Goal: Information Seeking & Learning: Learn about a topic

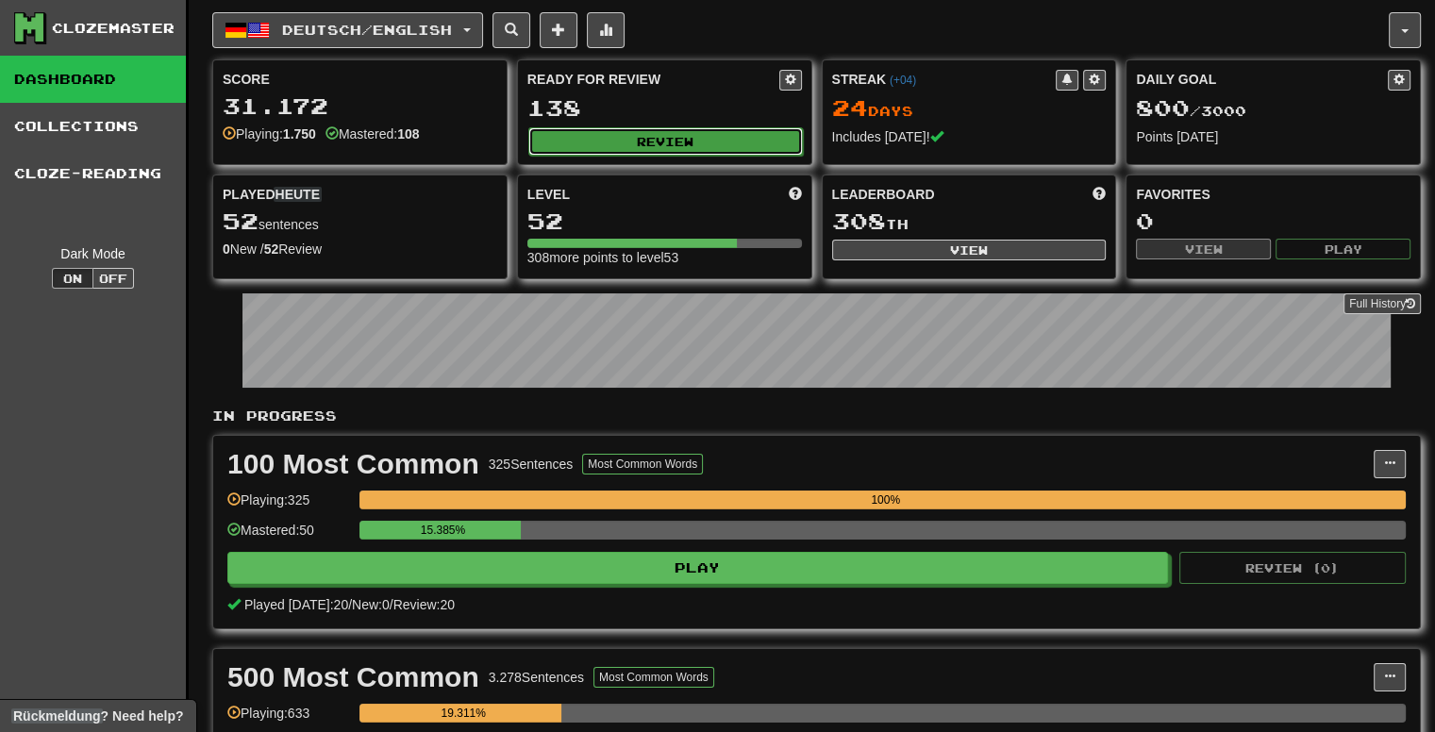
click at [707, 139] on button "Review" at bounding box center [665, 141] width 274 height 28
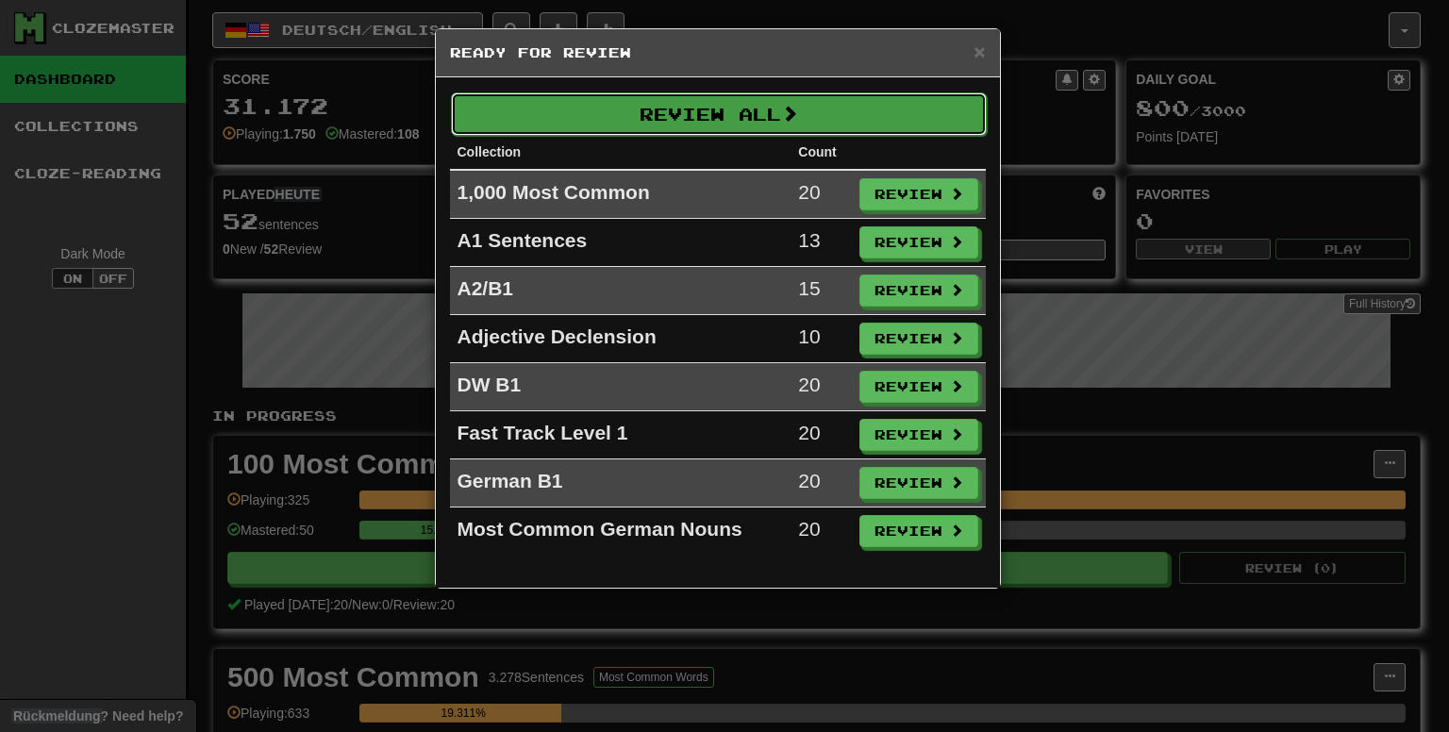
click at [704, 125] on button "Review All" at bounding box center [719, 113] width 536 height 43
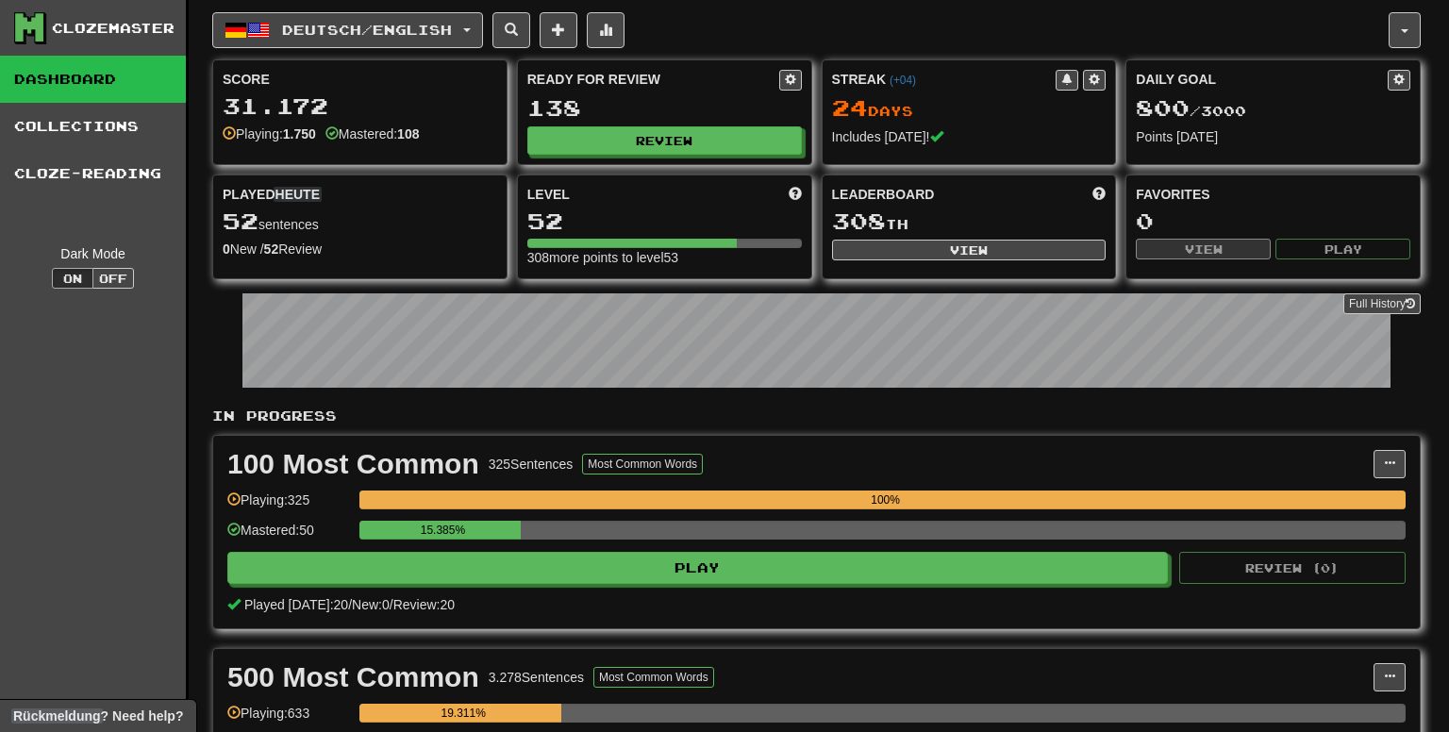
select select "***"
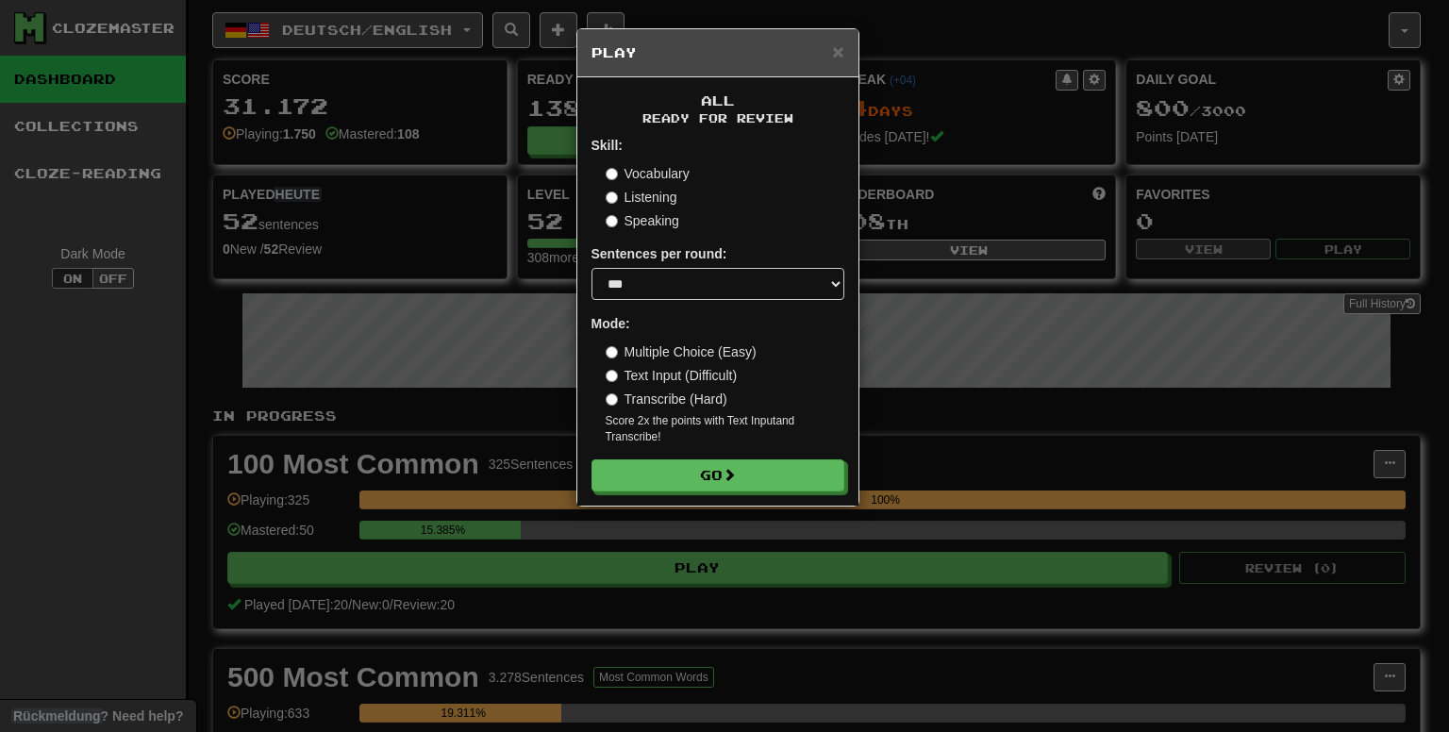
click at [670, 171] on label "Vocabulary" at bounding box center [648, 173] width 84 height 19
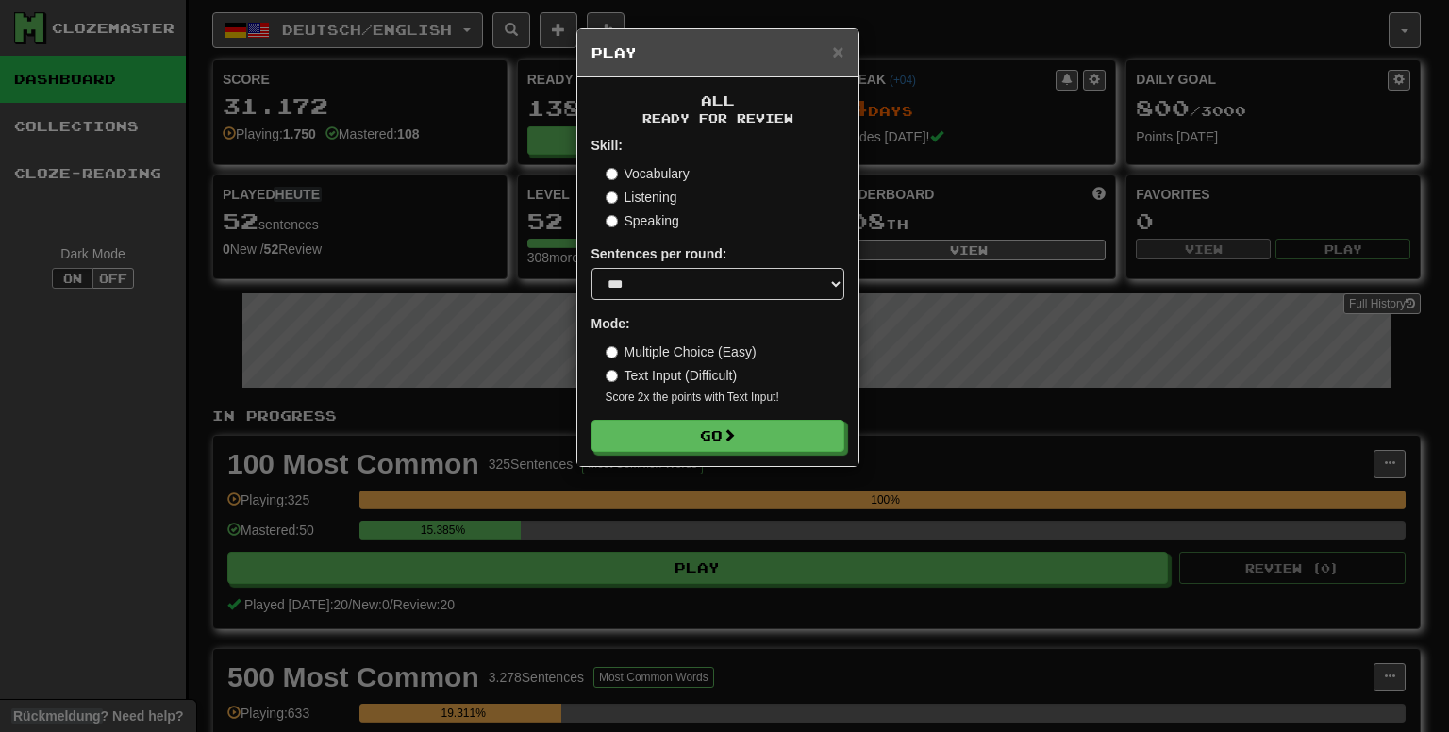
click at [690, 376] on label "Text Input (Difficult)" at bounding box center [672, 375] width 132 height 19
click at [680, 434] on button "Go" at bounding box center [718, 437] width 253 height 32
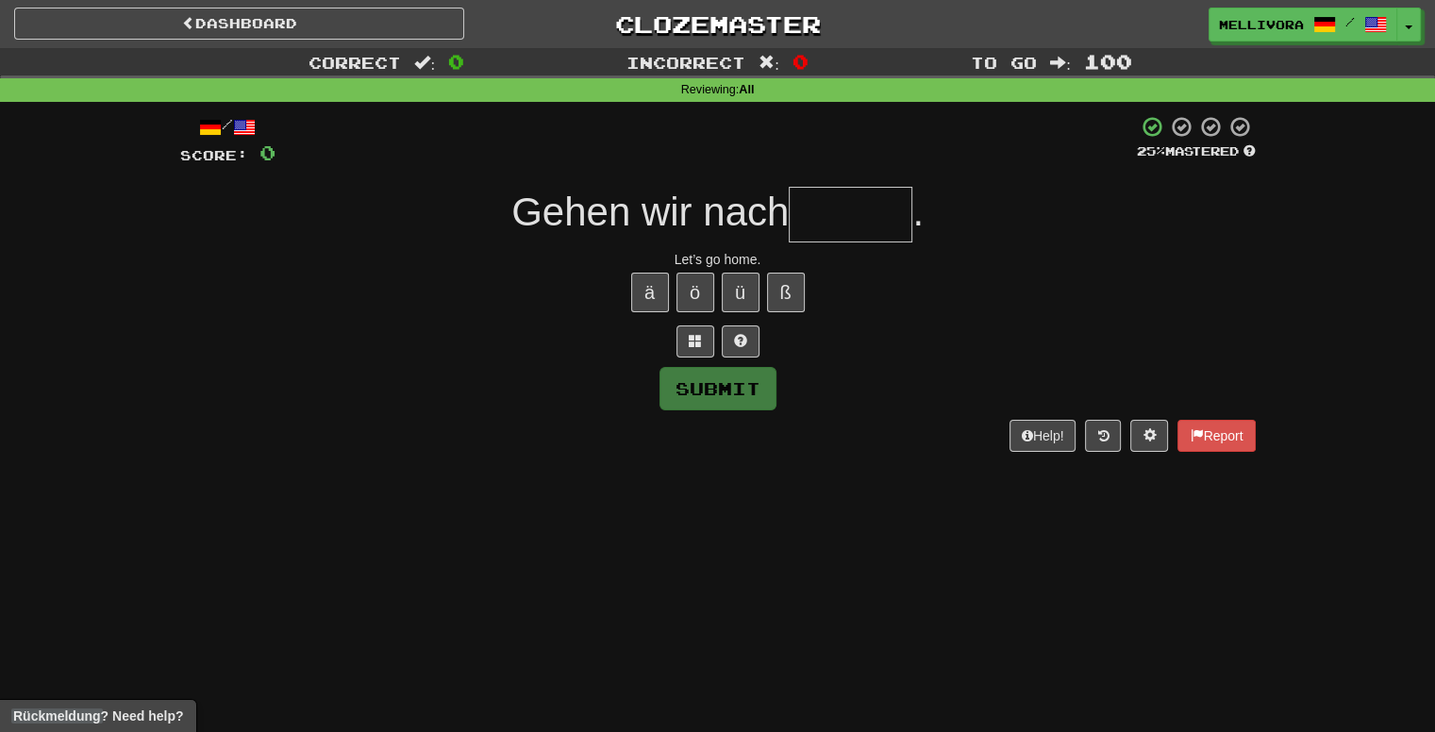
click at [863, 235] on input "text" at bounding box center [850, 215] width 124 height 56
type input "*"
type input "*****"
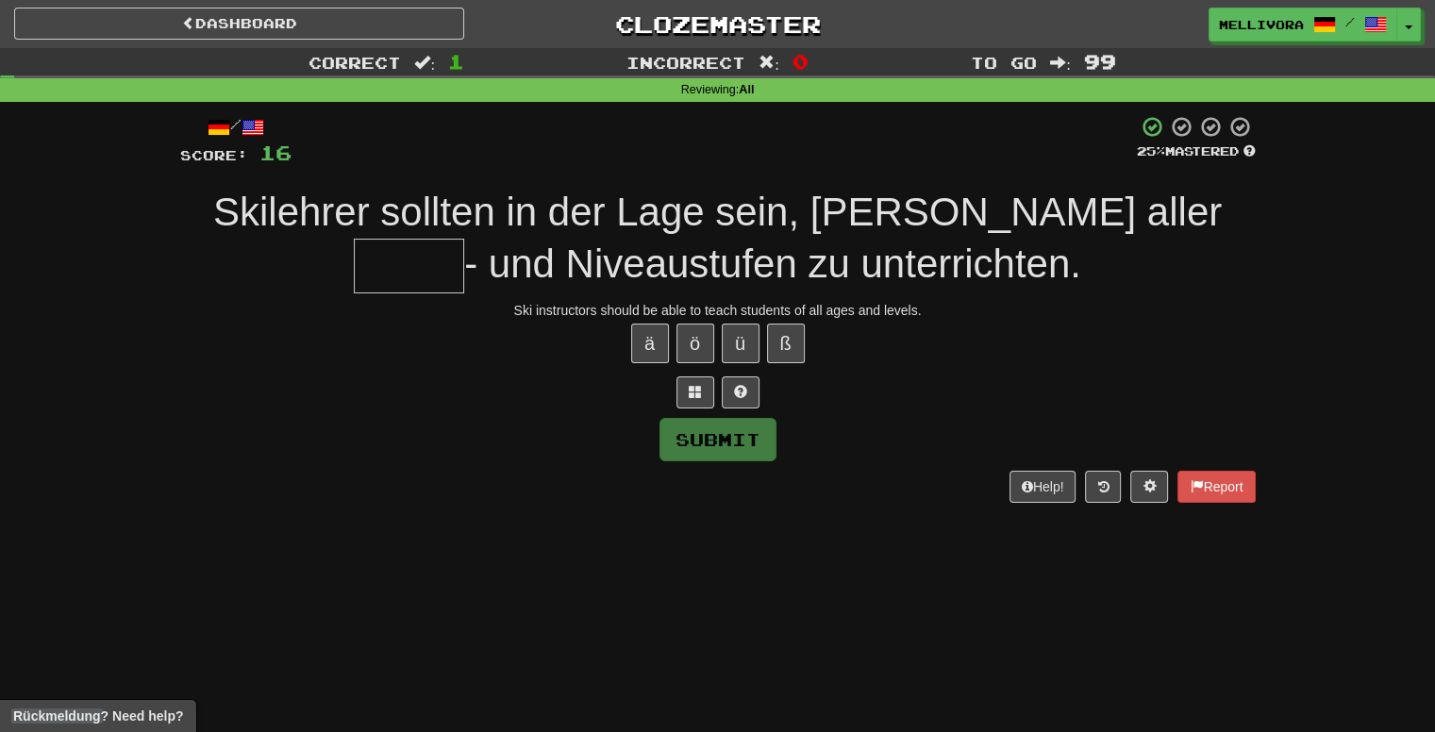
click at [938, 386] on div at bounding box center [717, 392] width 1075 height 32
click at [1358, 684] on div "Dashboard Clozemaster Mellivora / Toggle Dropdown Dashboard Leaderboard Activit…" at bounding box center [717, 366] width 1435 height 732
click at [464, 239] on input "text" at bounding box center [409, 267] width 110 height 56
click at [755, 435] on button "Submit" at bounding box center [718, 440] width 117 height 43
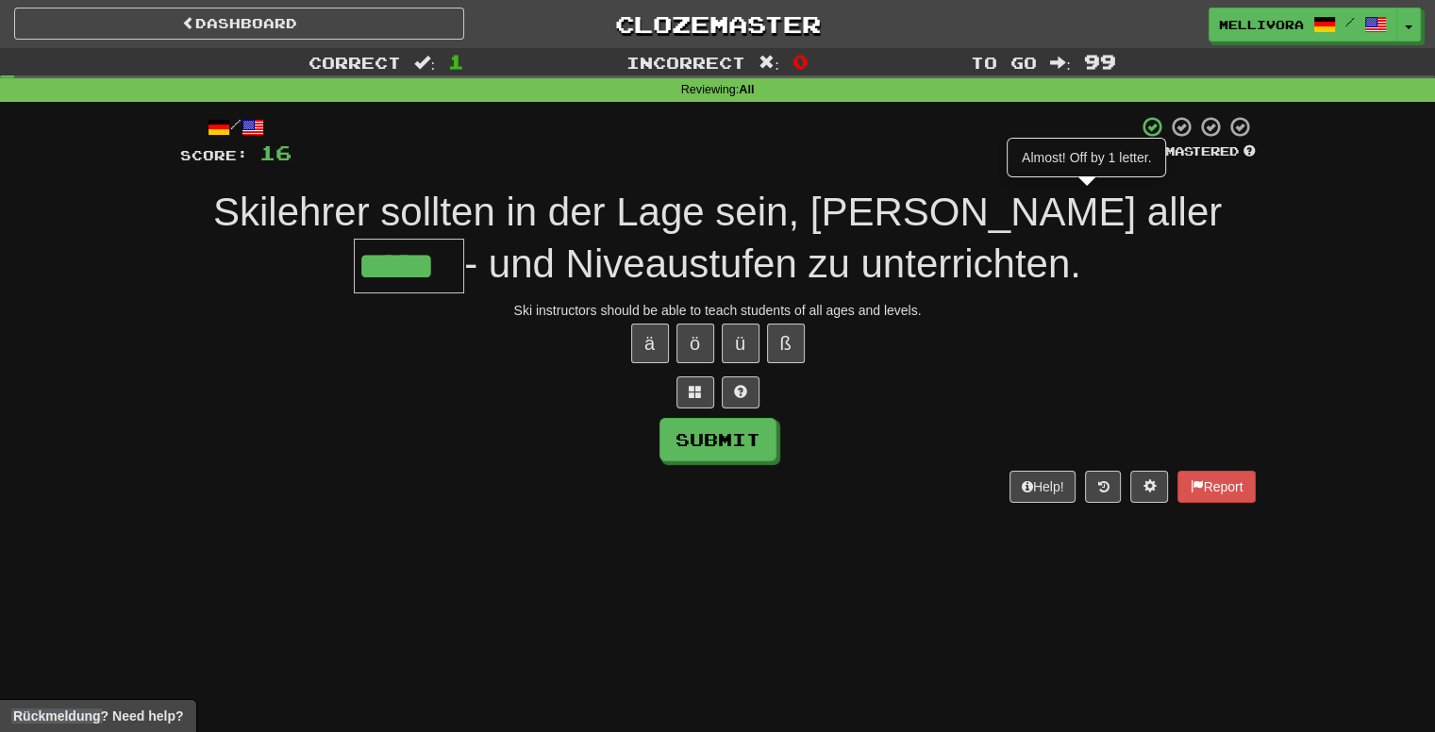
click at [464, 239] on input "*****" at bounding box center [409, 267] width 110 height 56
click at [769, 437] on button "Submit" at bounding box center [718, 440] width 117 height 43
type input "******"
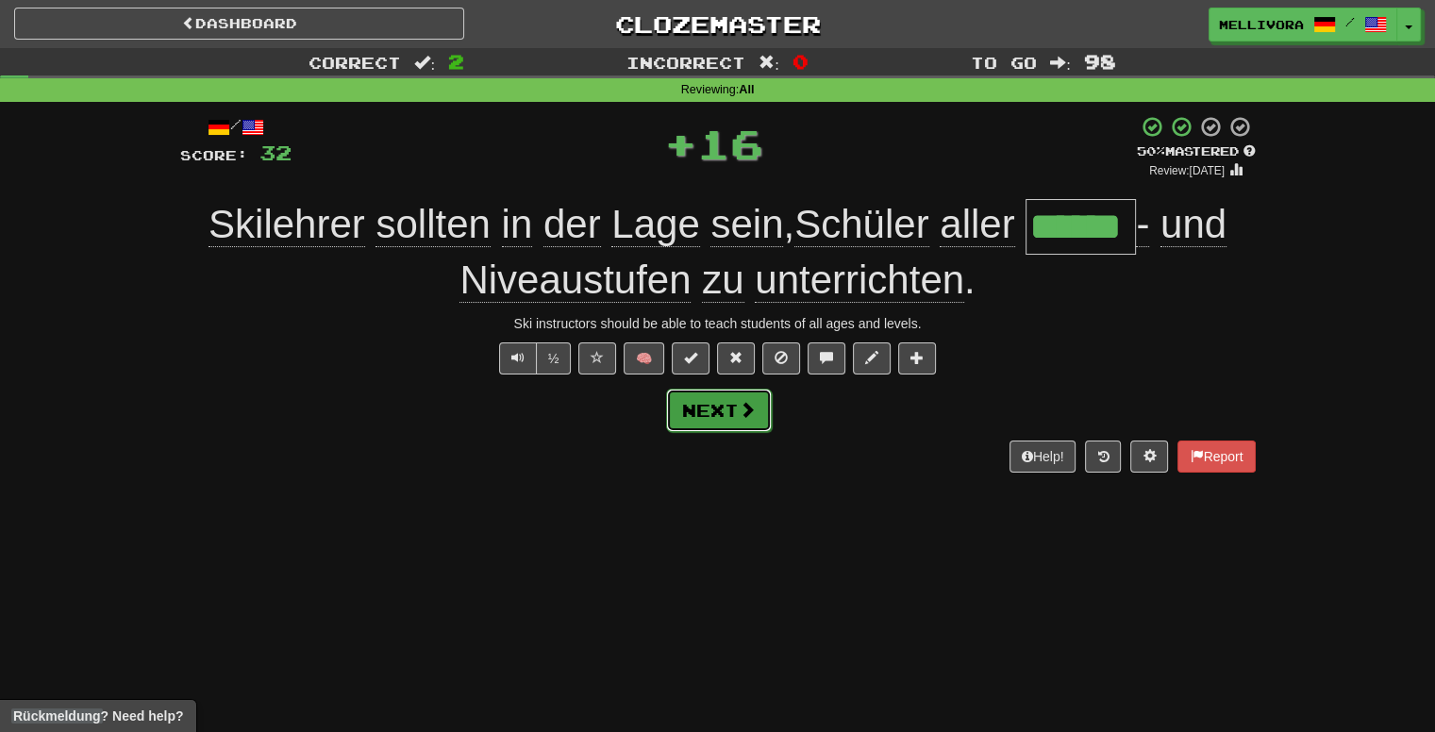
click at [743, 391] on button "Next" at bounding box center [719, 410] width 106 height 43
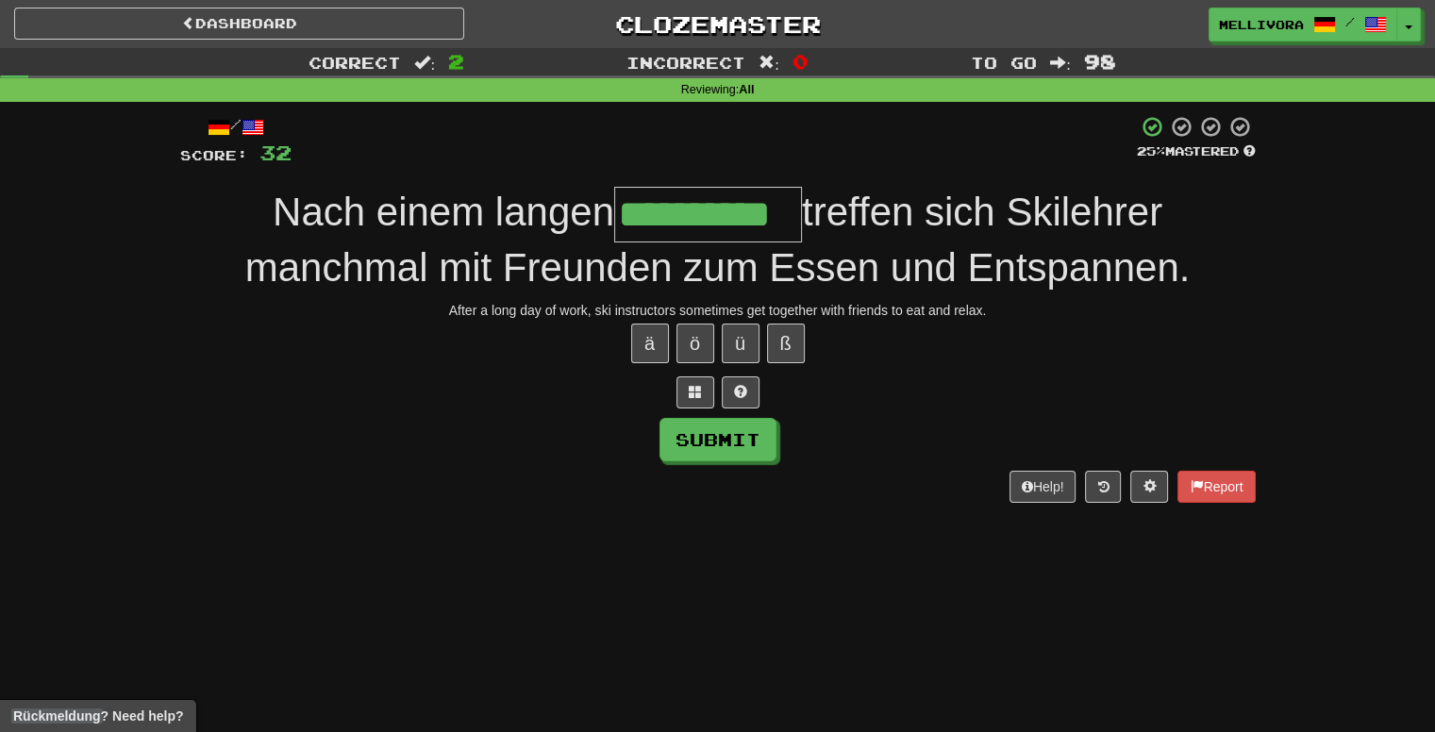
type input "**********"
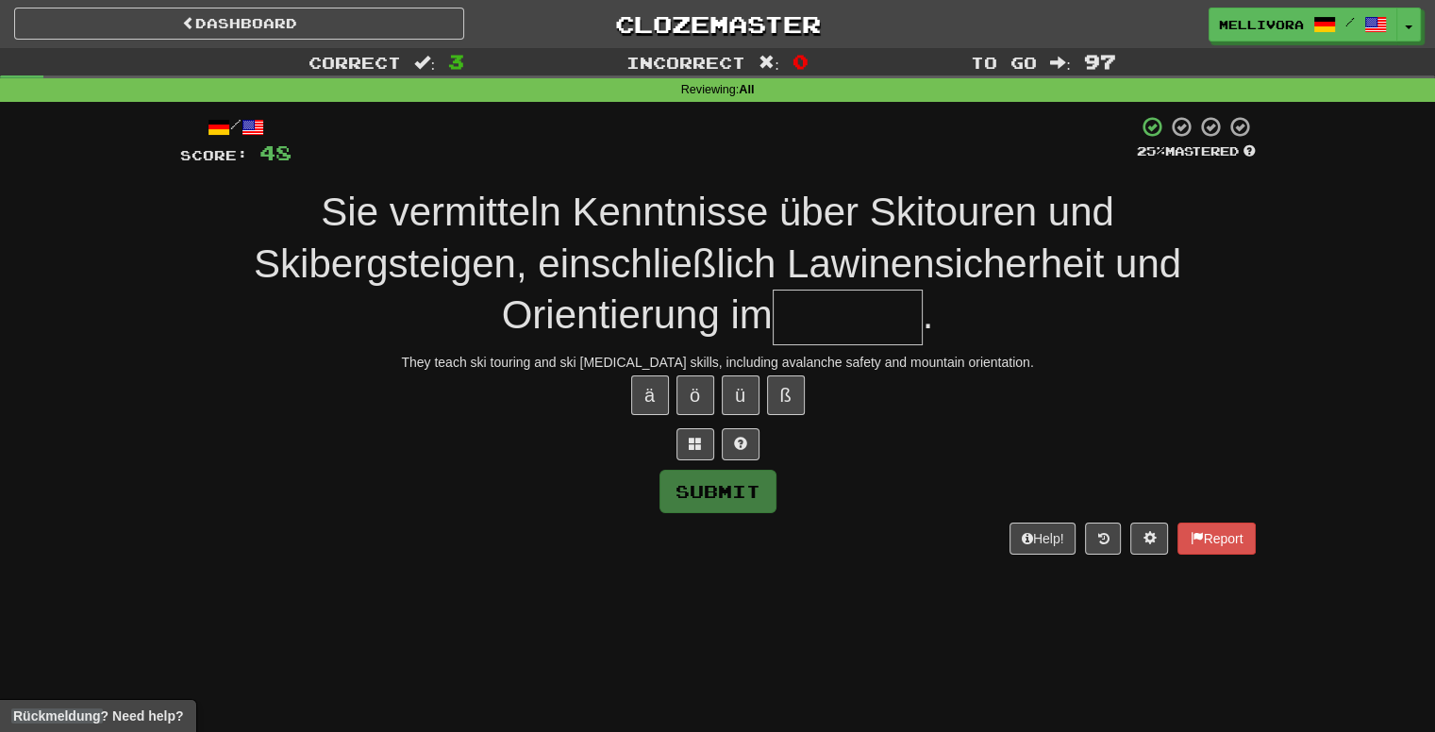
type input "*"
click at [699, 439] on span at bounding box center [695, 443] width 13 height 13
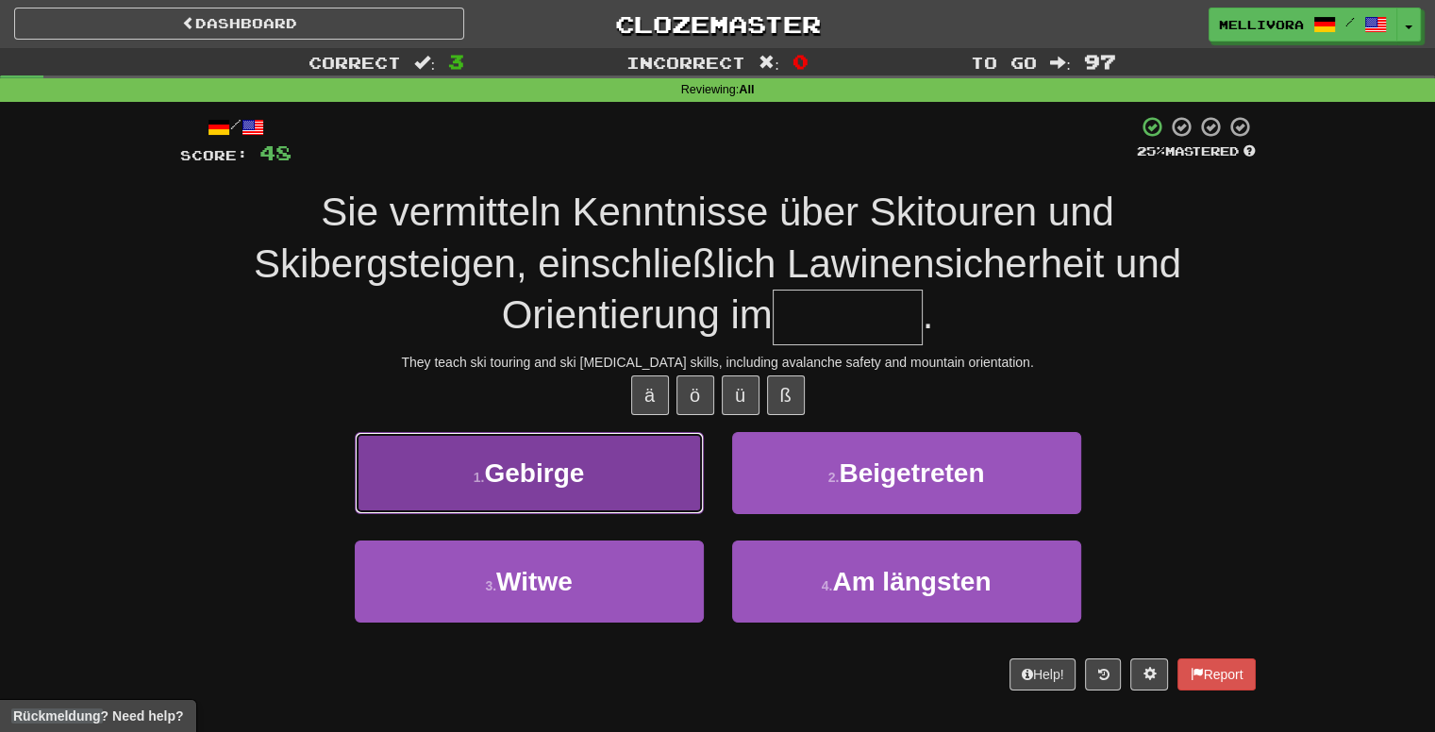
click at [624, 499] on button "1 . Gebirge" at bounding box center [529, 473] width 349 height 82
type input "*******"
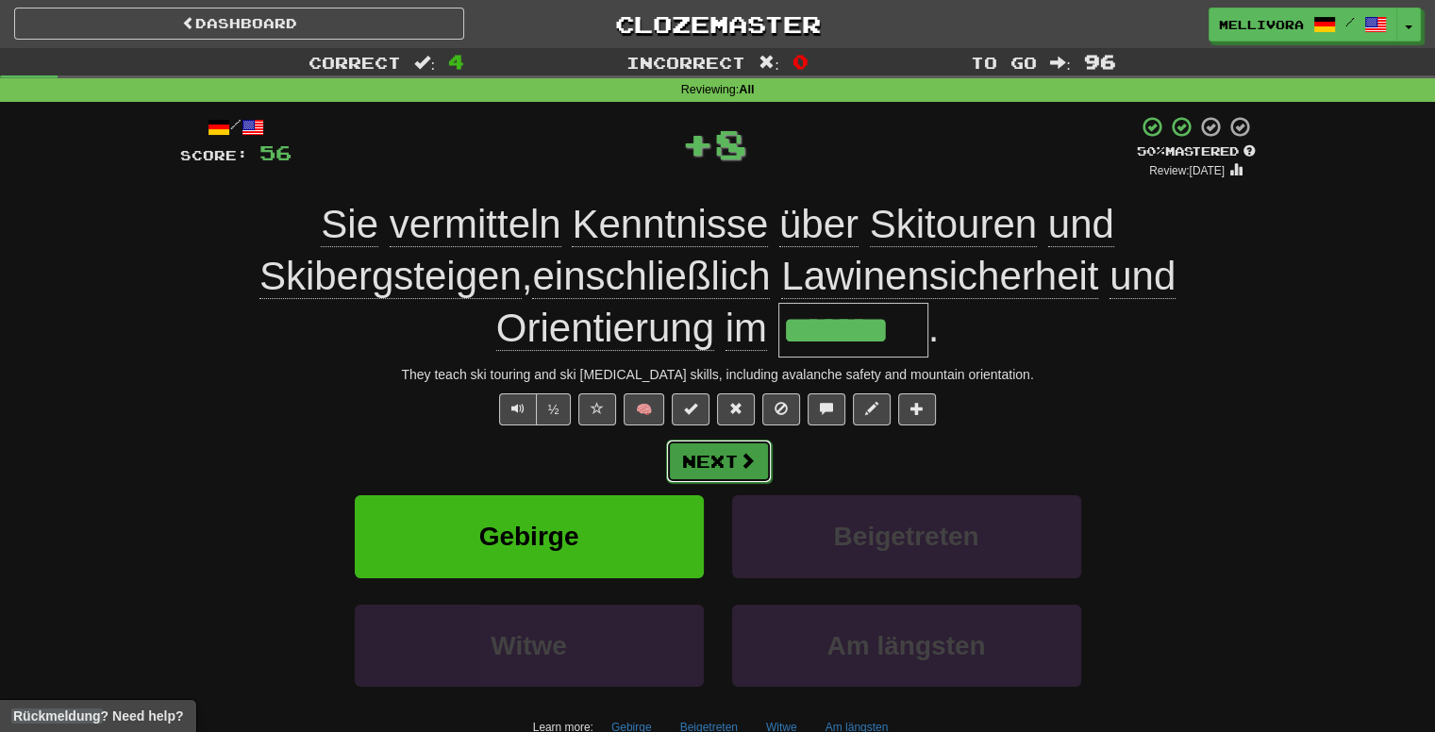
click at [747, 464] on span at bounding box center [747, 460] width 17 height 17
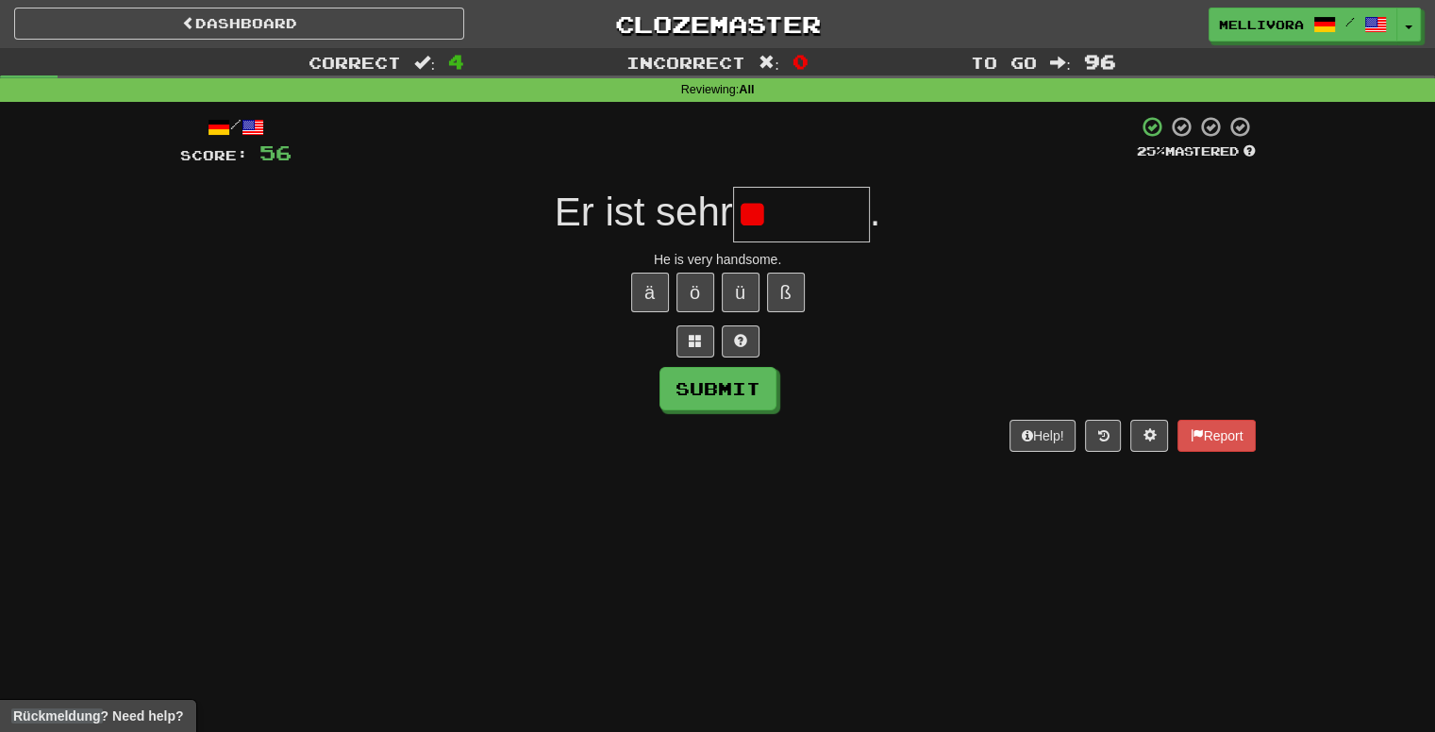
type input "*"
type input "******"
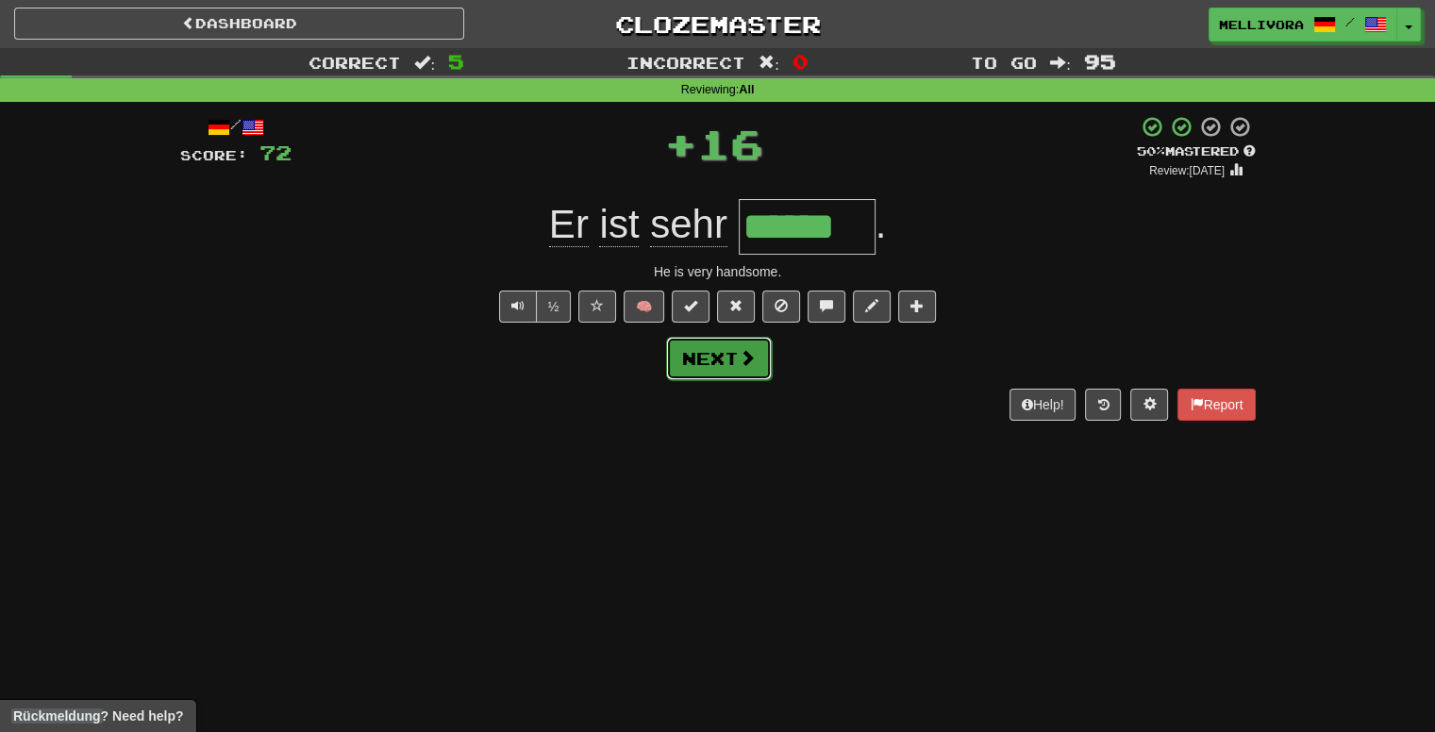
click at [743, 363] on span at bounding box center [747, 357] width 17 height 17
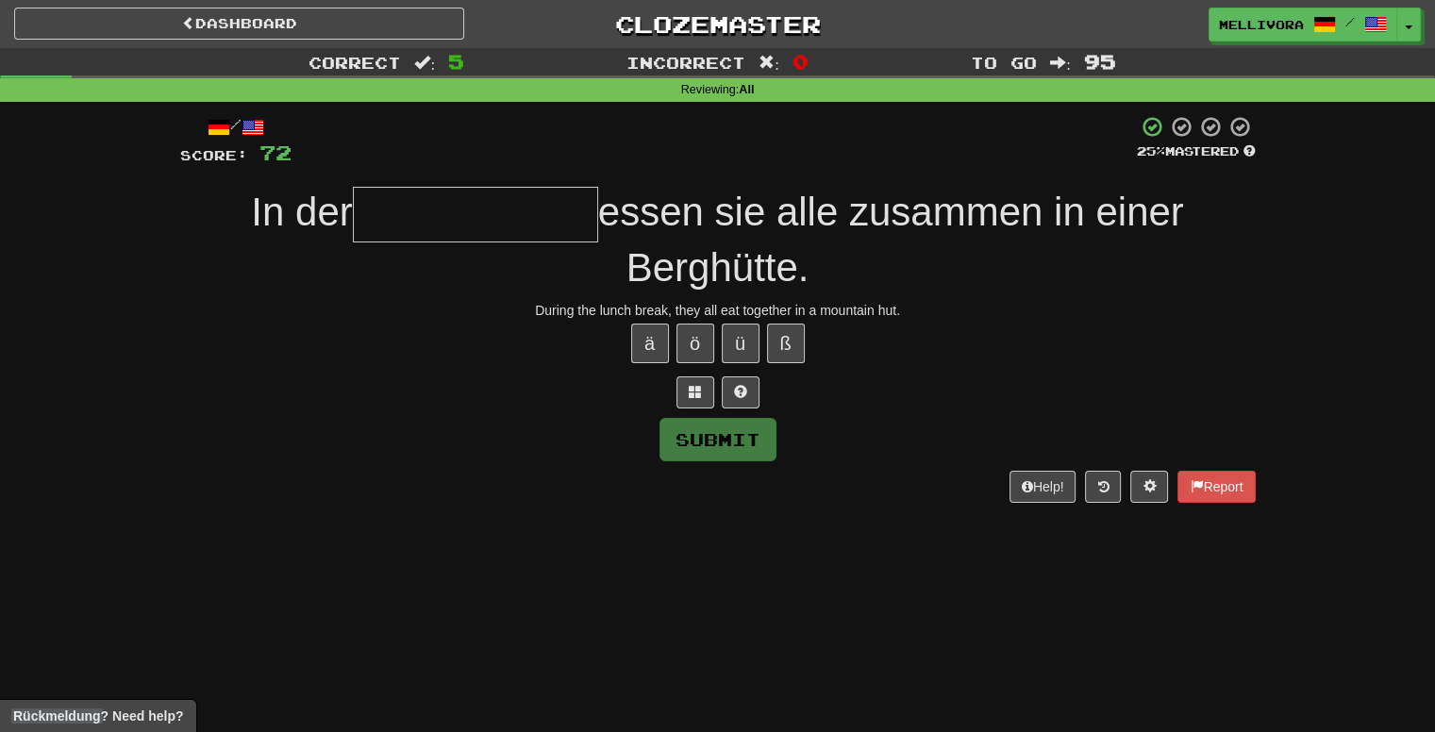
type input "*"
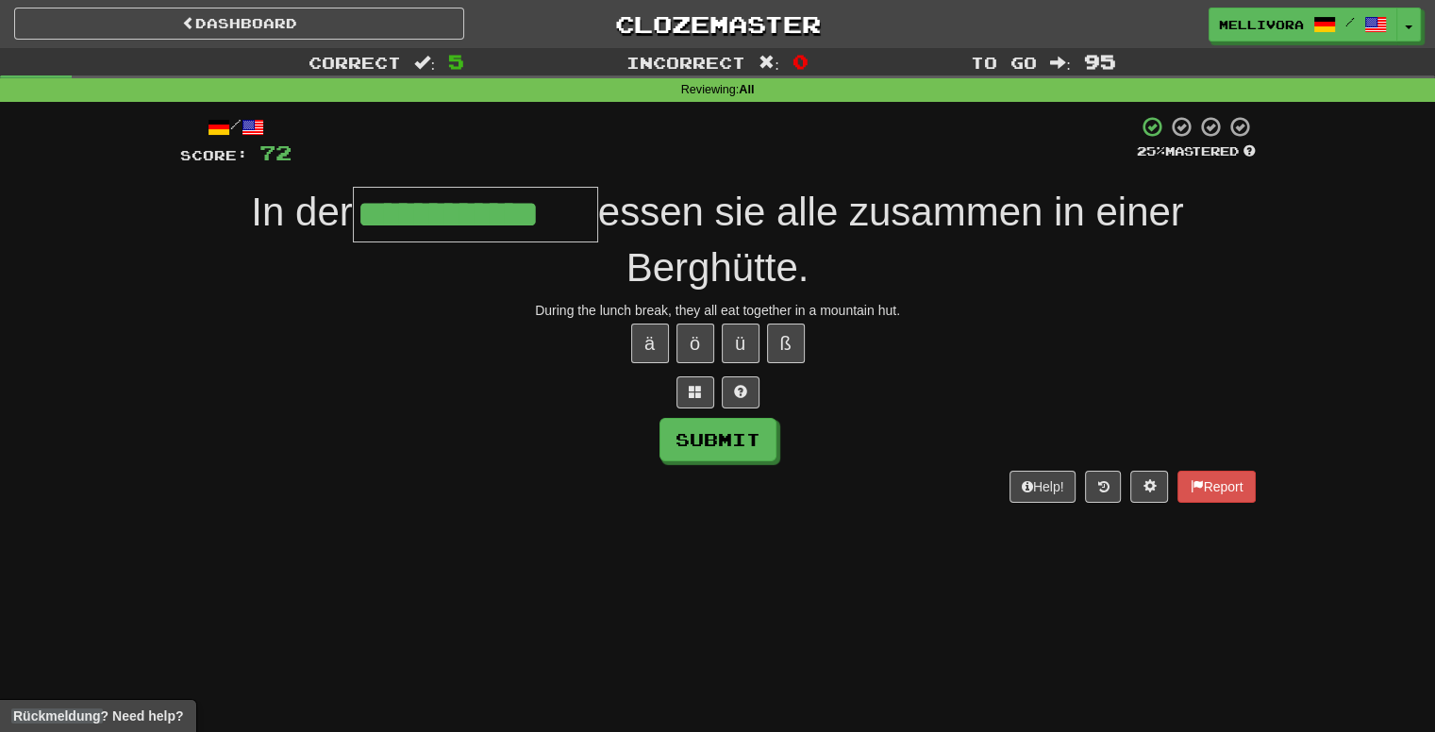
type input "**********"
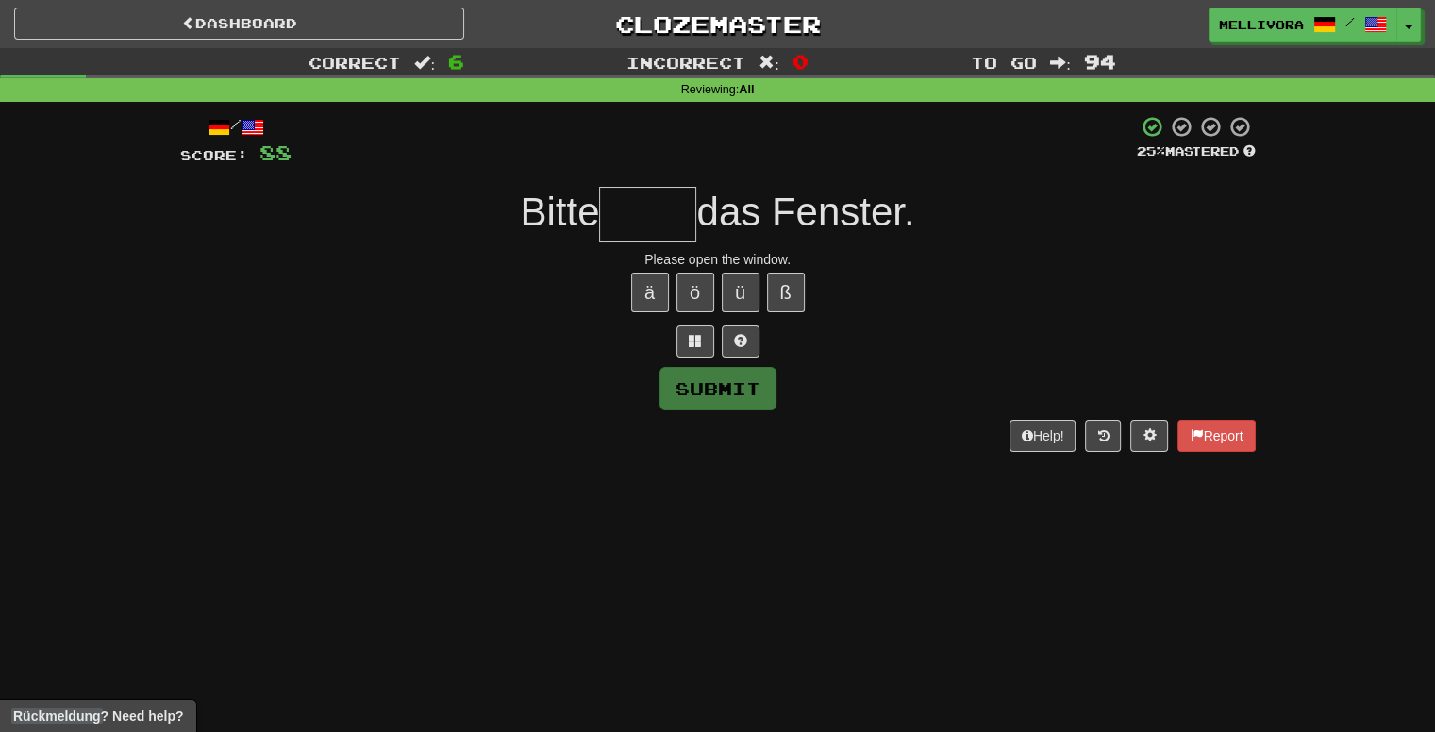
type input "*"
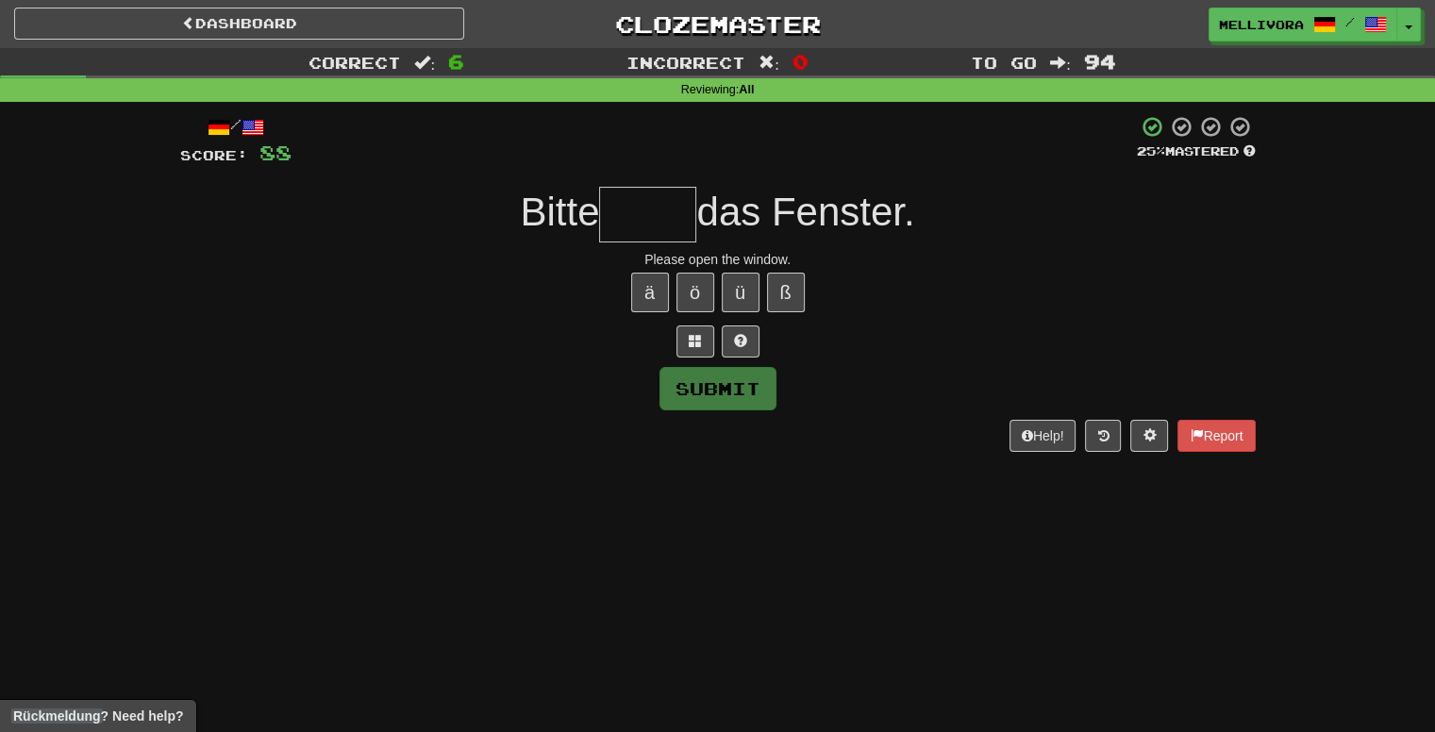
type input "*"
type input "*****"
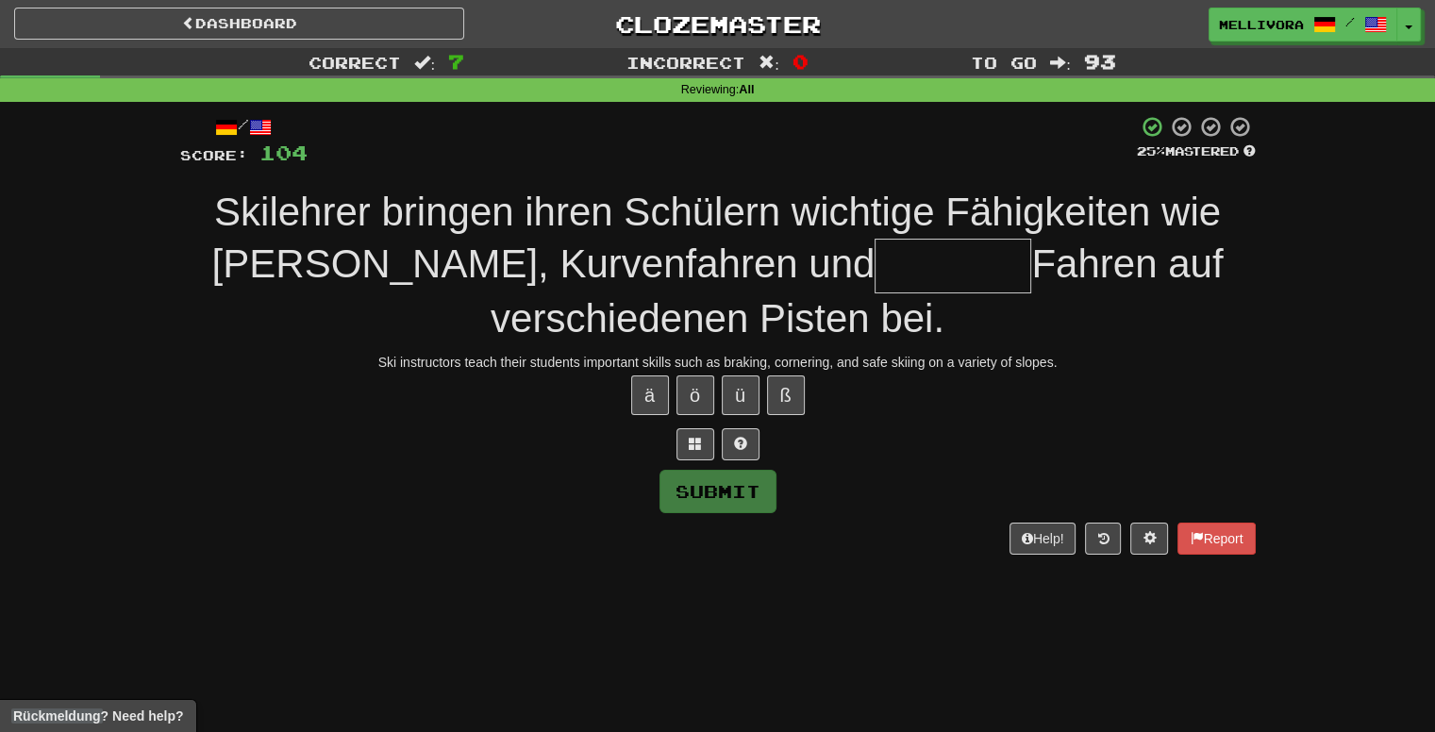
click at [1172, 653] on div "Dashboard Clozemaster Mellivora / Toggle Dropdown Dashboard Leaderboard Activit…" at bounding box center [717, 366] width 1435 height 732
click at [1193, 613] on div "Dashboard Clozemaster Mellivora / Toggle Dropdown Dashboard Leaderboard Activit…" at bounding box center [717, 366] width 1435 height 732
click at [903, 450] on div at bounding box center [717, 444] width 1075 height 32
click at [1414, 25] on button "Toggle Dropdown" at bounding box center [1409, 25] width 25 height 34
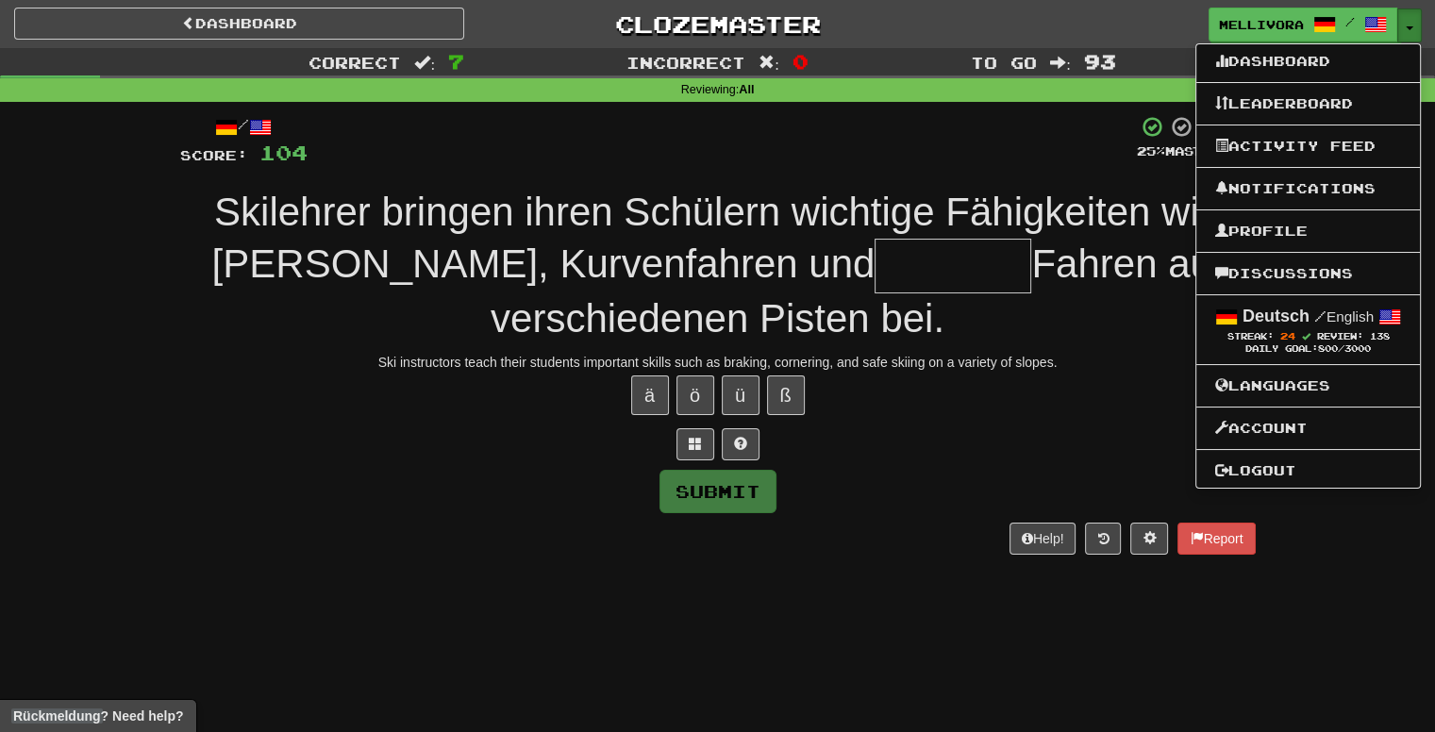
click at [1414, 25] on button "Toggle Dropdown" at bounding box center [1409, 25] width 25 height 34
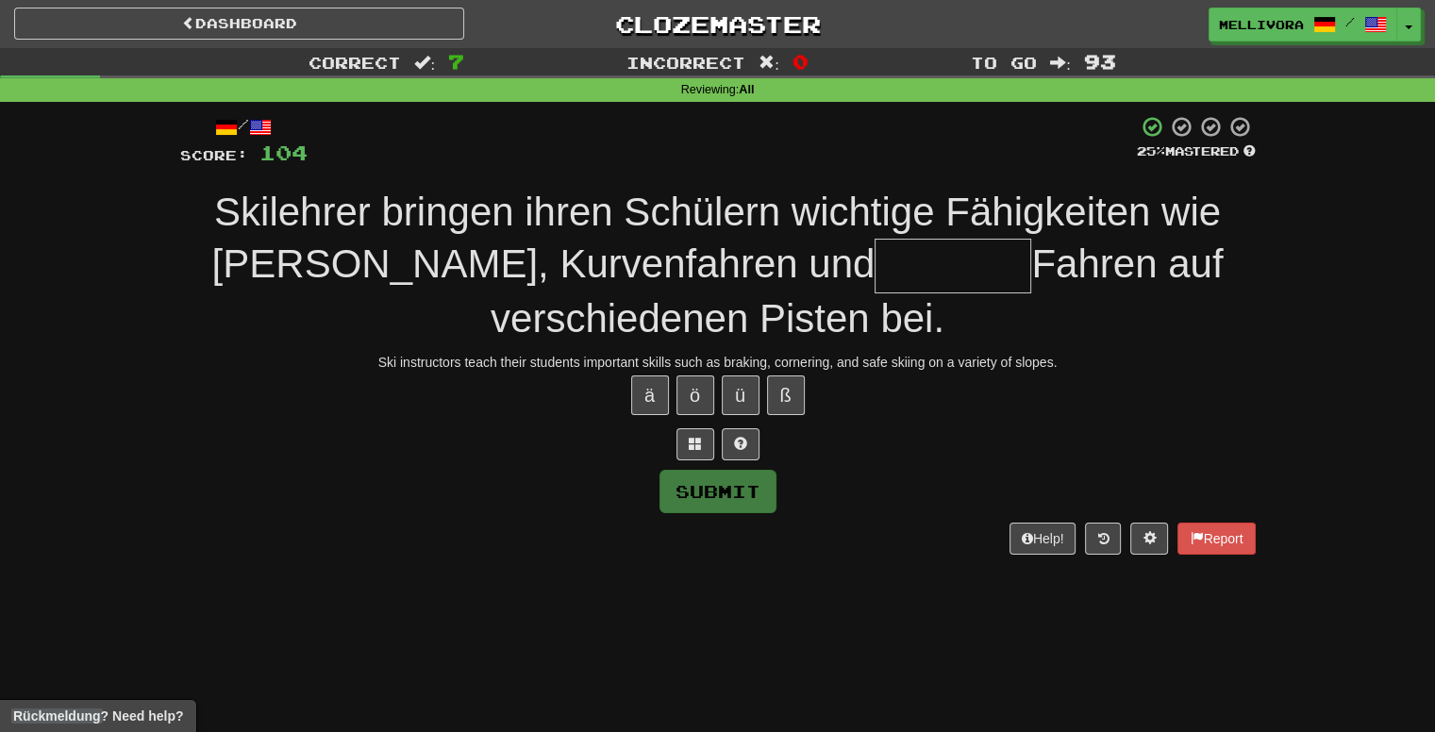
click at [909, 181] on div "/ Score: 104 25 % Mastered Skilehrer bringen ihren Schülern wichtige Fähigkeite…" at bounding box center [717, 334] width 1075 height 439
click at [909, 270] on input "text" at bounding box center [952, 266] width 157 height 55
type input "*"
type input "********"
click at [1415, 17] on button "Toggle Dropdown" at bounding box center [1409, 25] width 25 height 34
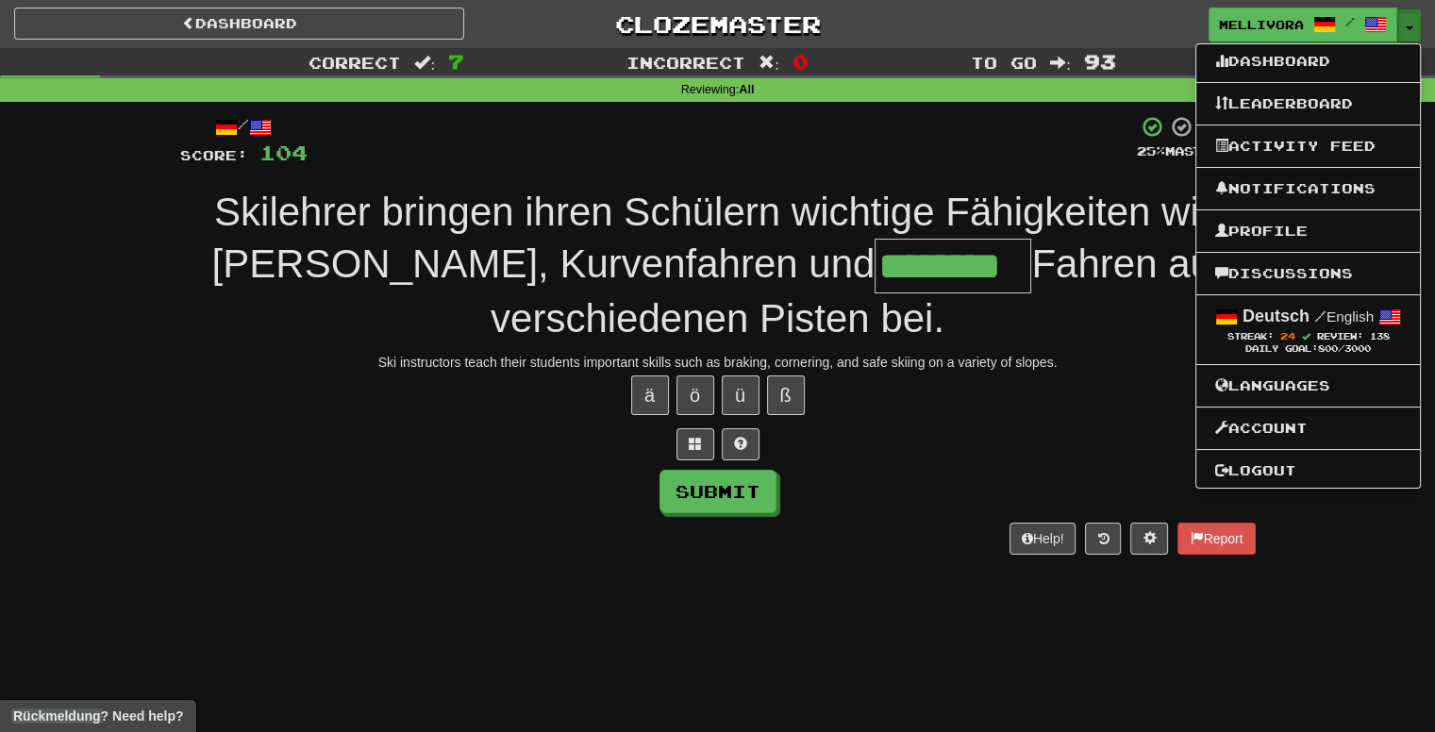
click at [1415, 17] on button "Toggle Dropdown" at bounding box center [1409, 25] width 25 height 34
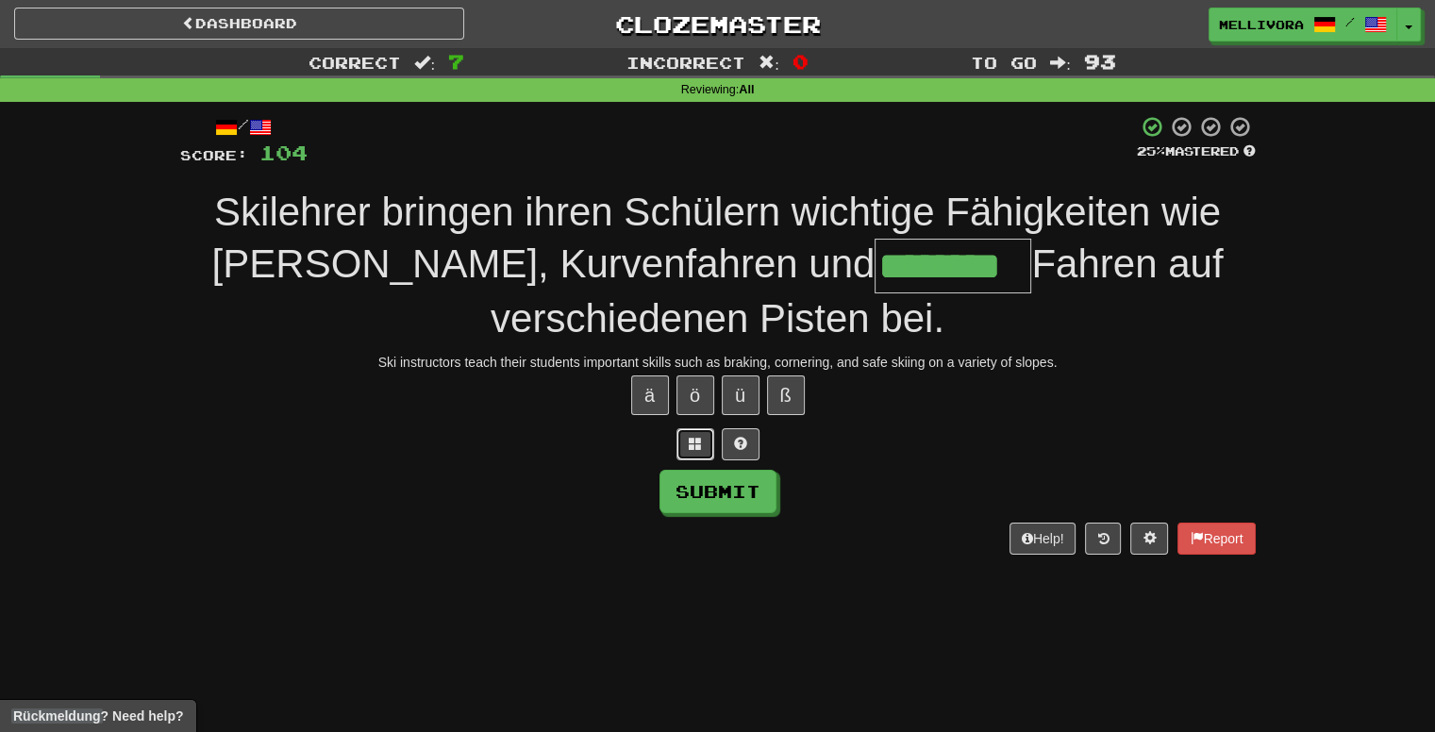
click at [691, 437] on span at bounding box center [695, 443] width 13 height 13
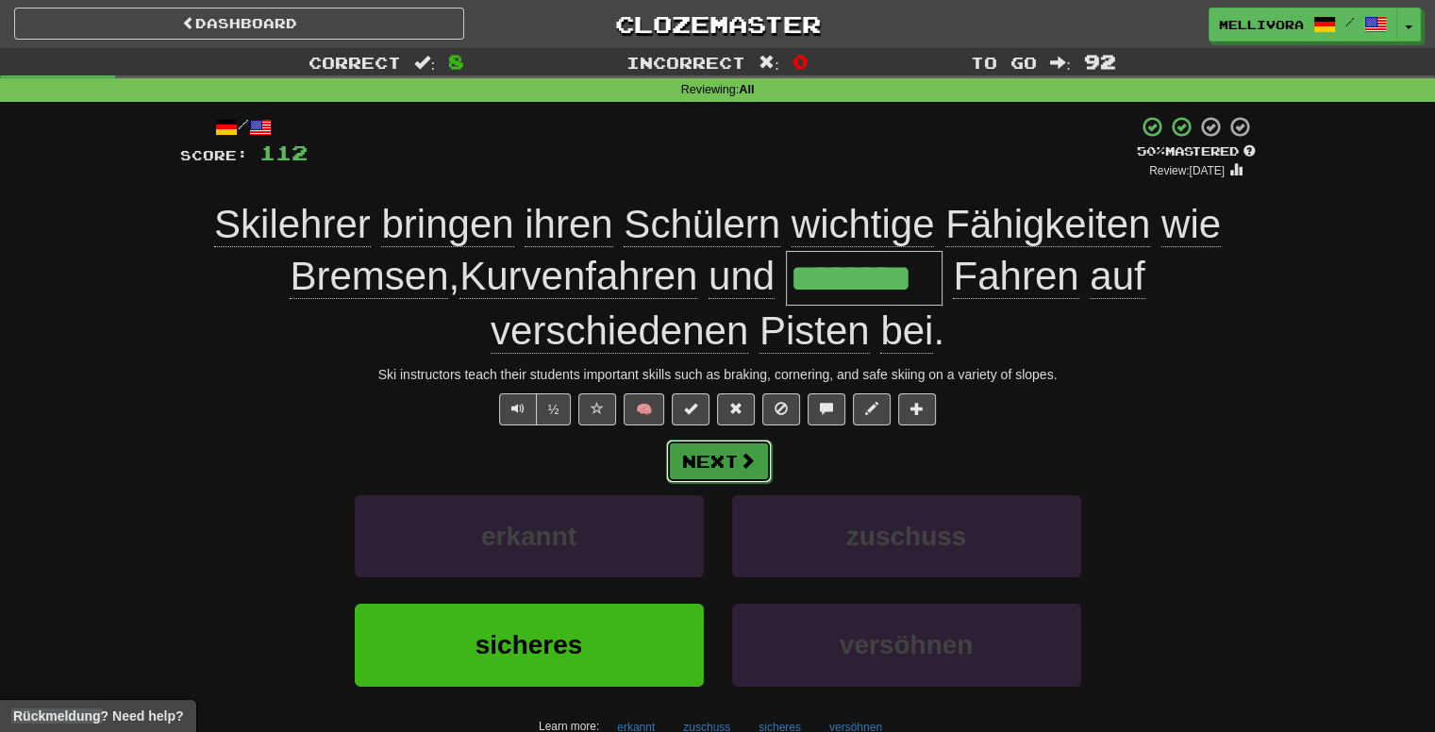
click at [700, 475] on button "Next" at bounding box center [719, 461] width 106 height 43
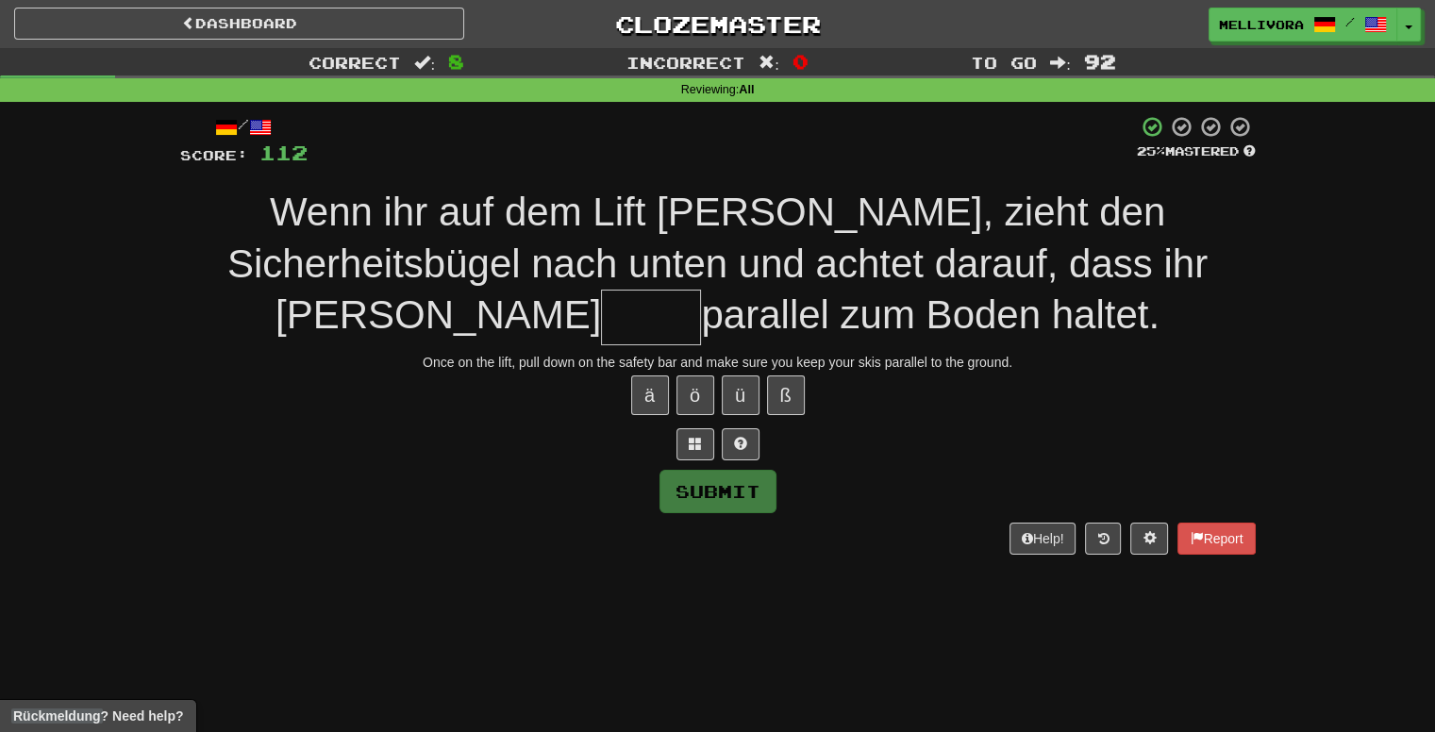
click at [1229, 387] on div "ä ö ü ß" at bounding box center [717, 395] width 1075 height 47
click at [1372, 163] on div "Correct : 8 Incorrect : 0 To go : 92 Reviewing : All / Score: 112 25 % Mastered…" at bounding box center [717, 314] width 1435 height 533
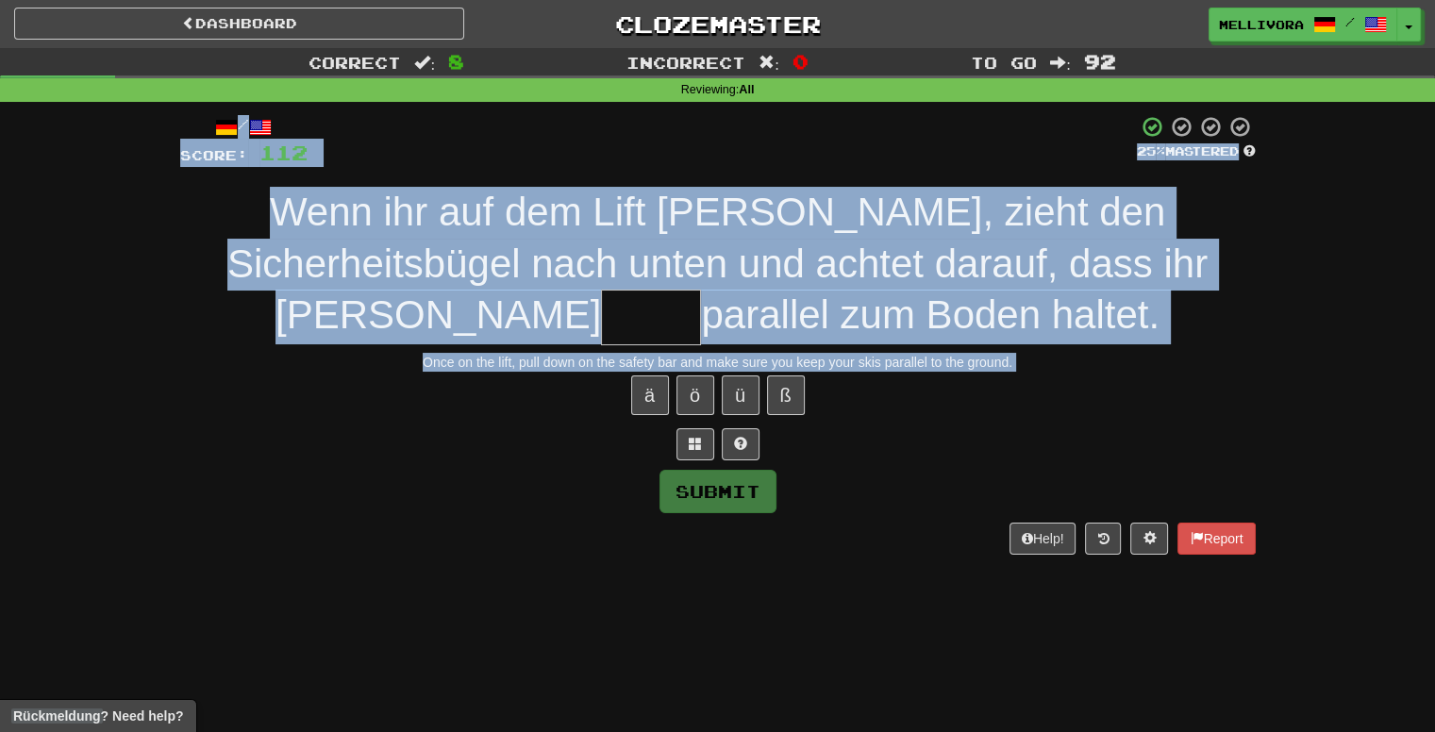
drag, startPoint x: 126, startPoint y: 132, endPoint x: 1117, endPoint y: 627, distance: 1107.2
click at [1117, 627] on div "Dashboard Clozemaster Mellivora / Toggle Dropdown Dashboard Leaderboard Activit…" at bounding box center [717, 366] width 1435 height 732
drag, startPoint x: 1258, startPoint y: 641, endPoint x: 0, endPoint y: 137, distance: 1355.6
click at [0, 137] on div "Dashboard Clozemaster Mellivora / Toggle Dropdown Dashboard Leaderboard Activit…" at bounding box center [717, 366] width 1435 height 732
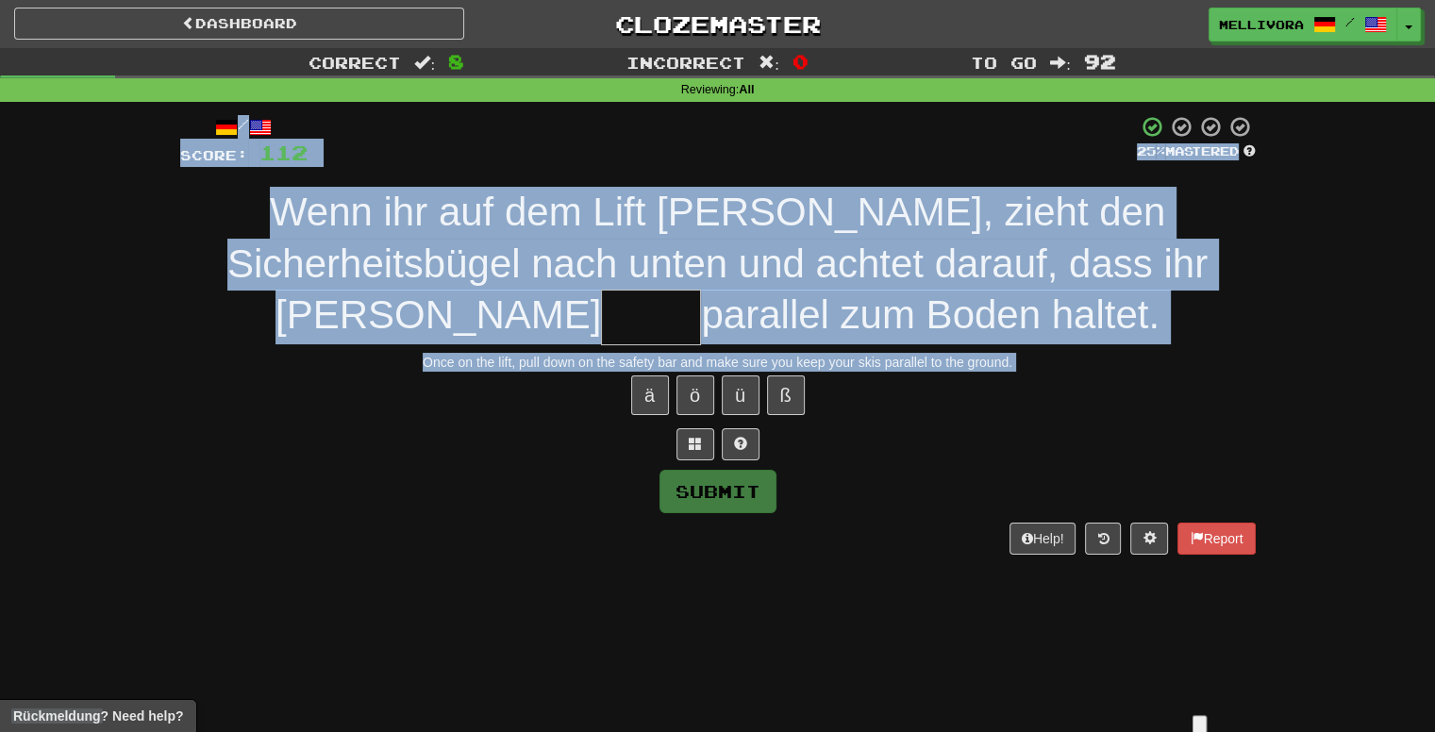
click at [0, 137] on div "Correct : 8 Incorrect : 0 To go : 92 Reviewing : All / Score: 112 25 % Mastered…" at bounding box center [717, 314] width 1435 height 533
drag, startPoint x: 110, startPoint y: 113, endPoint x: 1211, endPoint y: 652, distance: 1225.4
click at [1211, 652] on div "Dashboard Clozemaster Mellivora / Toggle Dropdown Dashboard Leaderboard Activit…" at bounding box center [717, 366] width 1435 height 732
click at [923, 636] on div "Dashboard Clozemaster Mellivora / Toggle Dropdown Dashboard Leaderboard Activit…" at bounding box center [717, 366] width 1435 height 732
drag, startPoint x: 1257, startPoint y: 608, endPoint x: 0, endPoint y: 159, distance: 1335.0
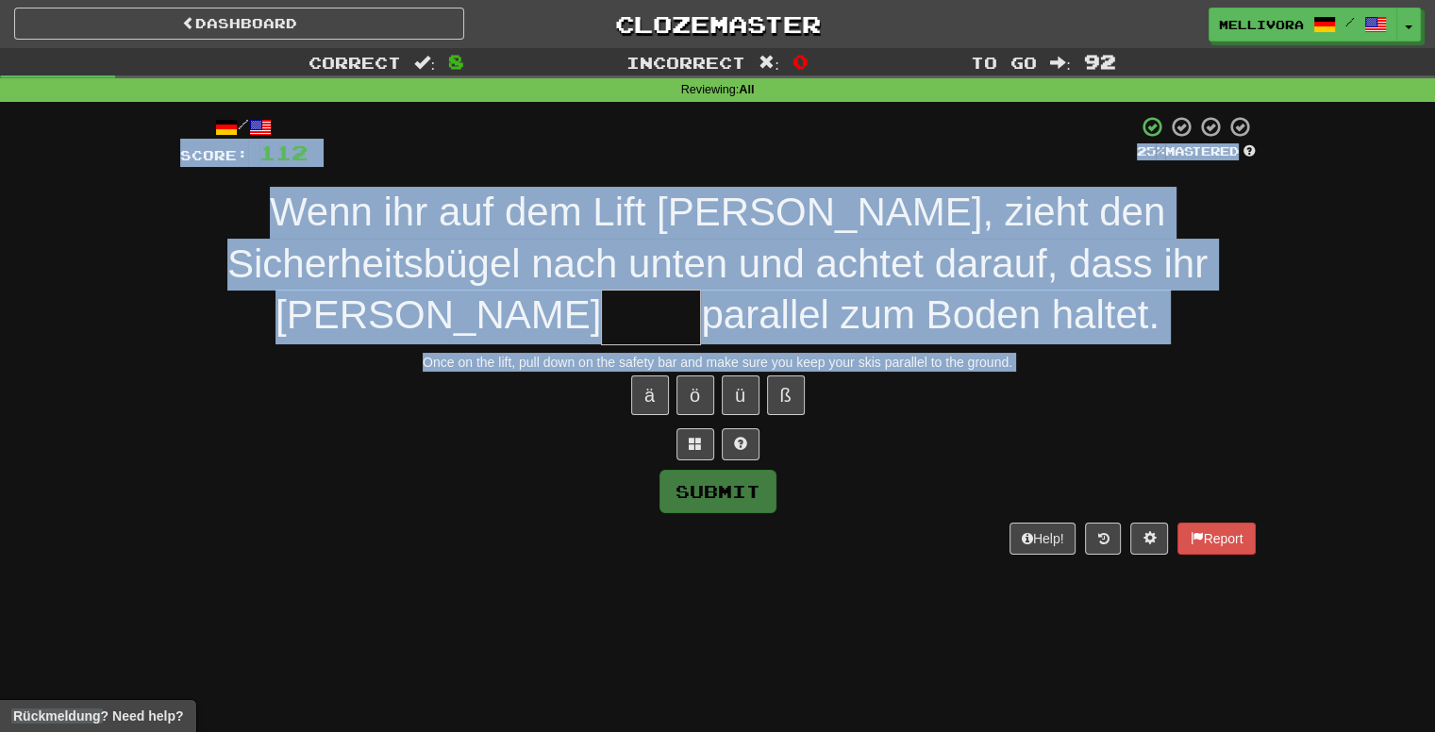
click at [0, 159] on div "Dashboard Clozemaster Mellivora / Toggle Dropdown Dashboard Leaderboard Activit…" at bounding box center [717, 366] width 1435 height 732
click at [0, 199] on div "Correct : 8 Incorrect : 0 To go : 92 Reviewing : All / Score: 112 25 % Mastered…" at bounding box center [717, 314] width 1435 height 533
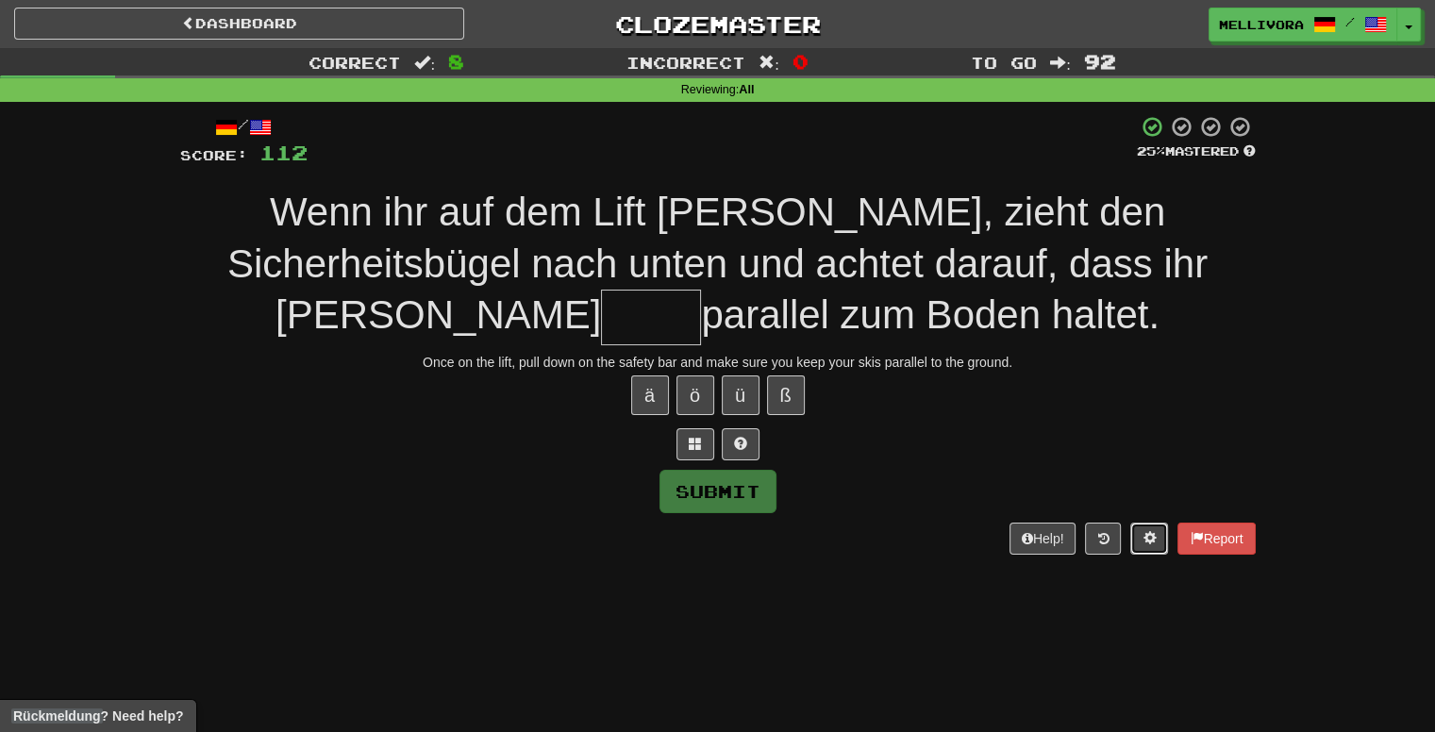
click at [1138, 539] on button at bounding box center [1149, 539] width 38 height 32
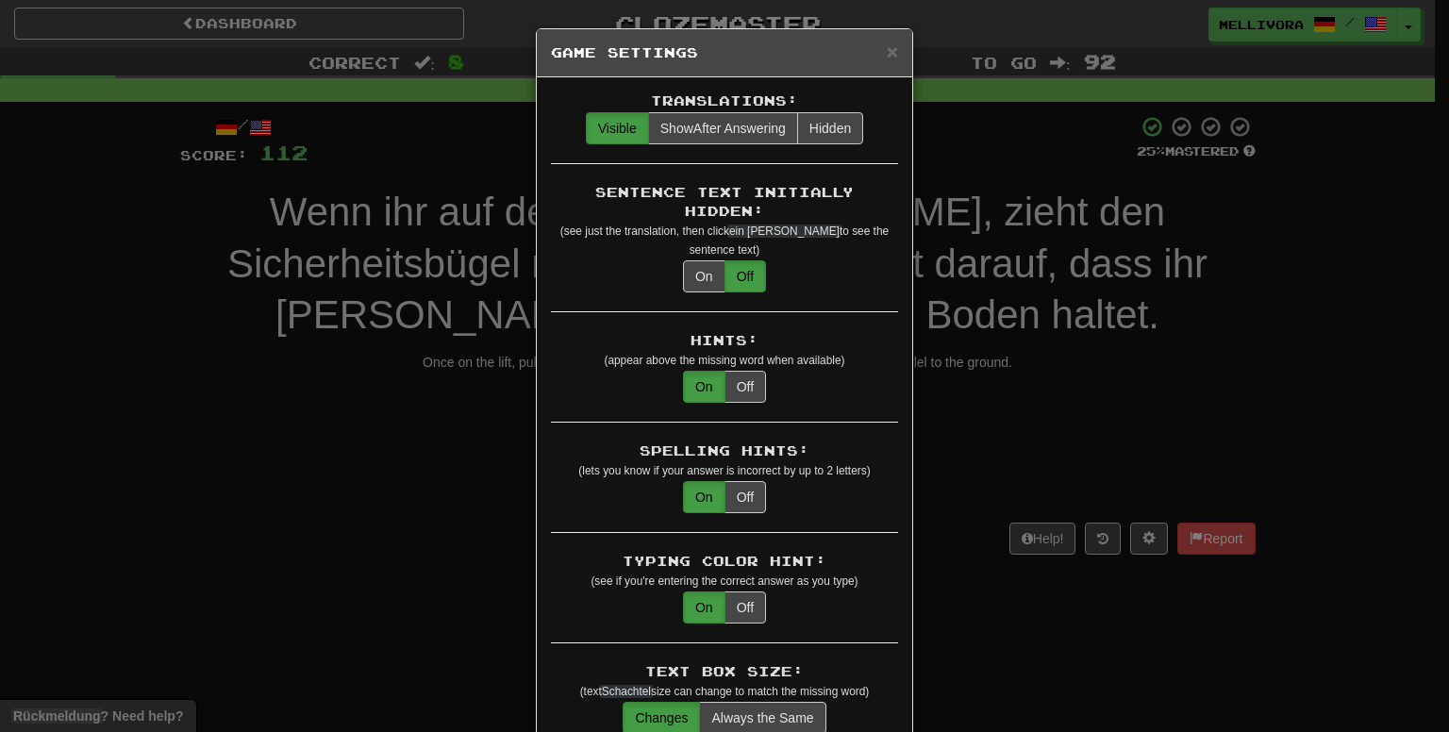
click at [1138, 538] on div "× Game Settings Translations: Visible Show After Answering Hidden Sentence Text…" at bounding box center [724, 366] width 1449 height 732
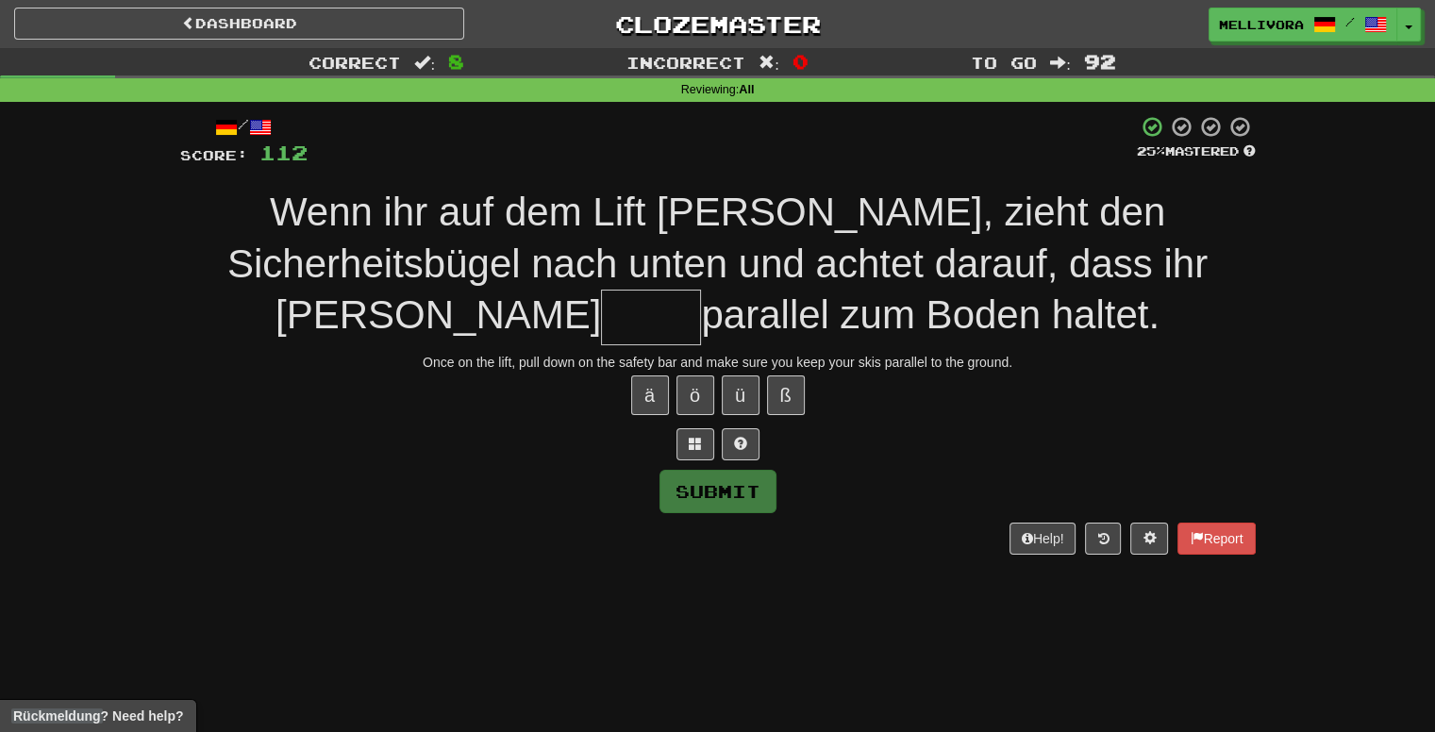
click at [1243, 394] on div "ä ö ü ß" at bounding box center [717, 395] width 1075 height 47
click at [1396, 25] on link "Mellivora /" at bounding box center [1303, 25] width 189 height 34
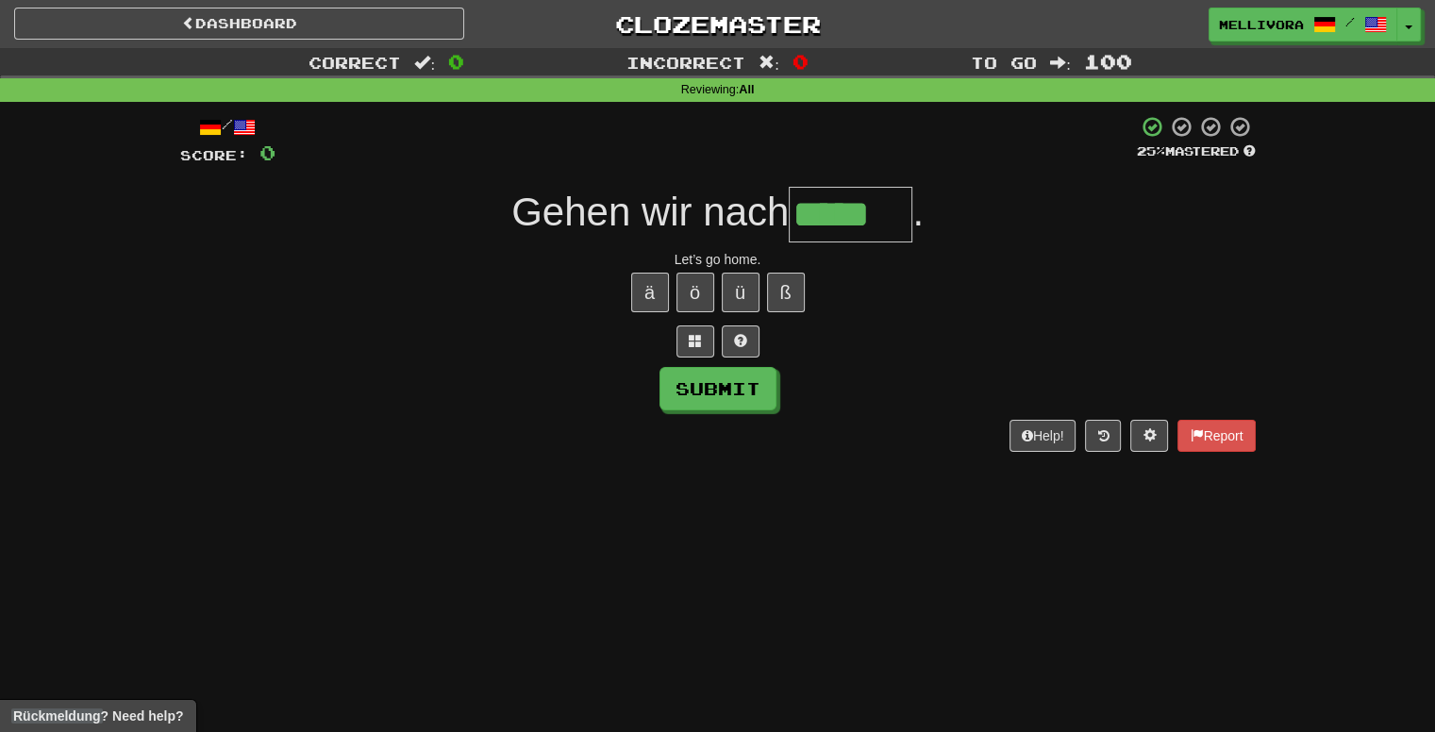
type input "*****"
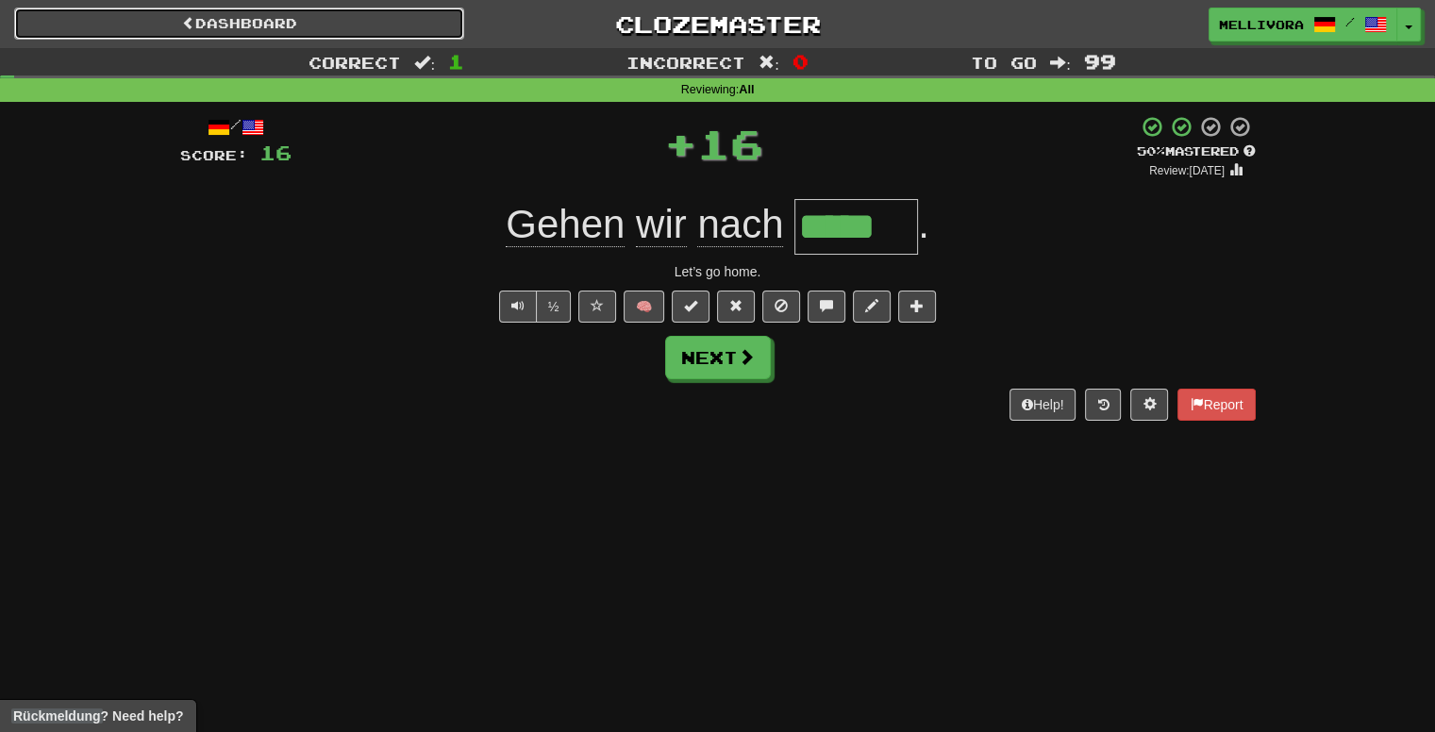
click at [231, 16] on link "Dashboard" at bounding box center [239, 24] width 450 height 32
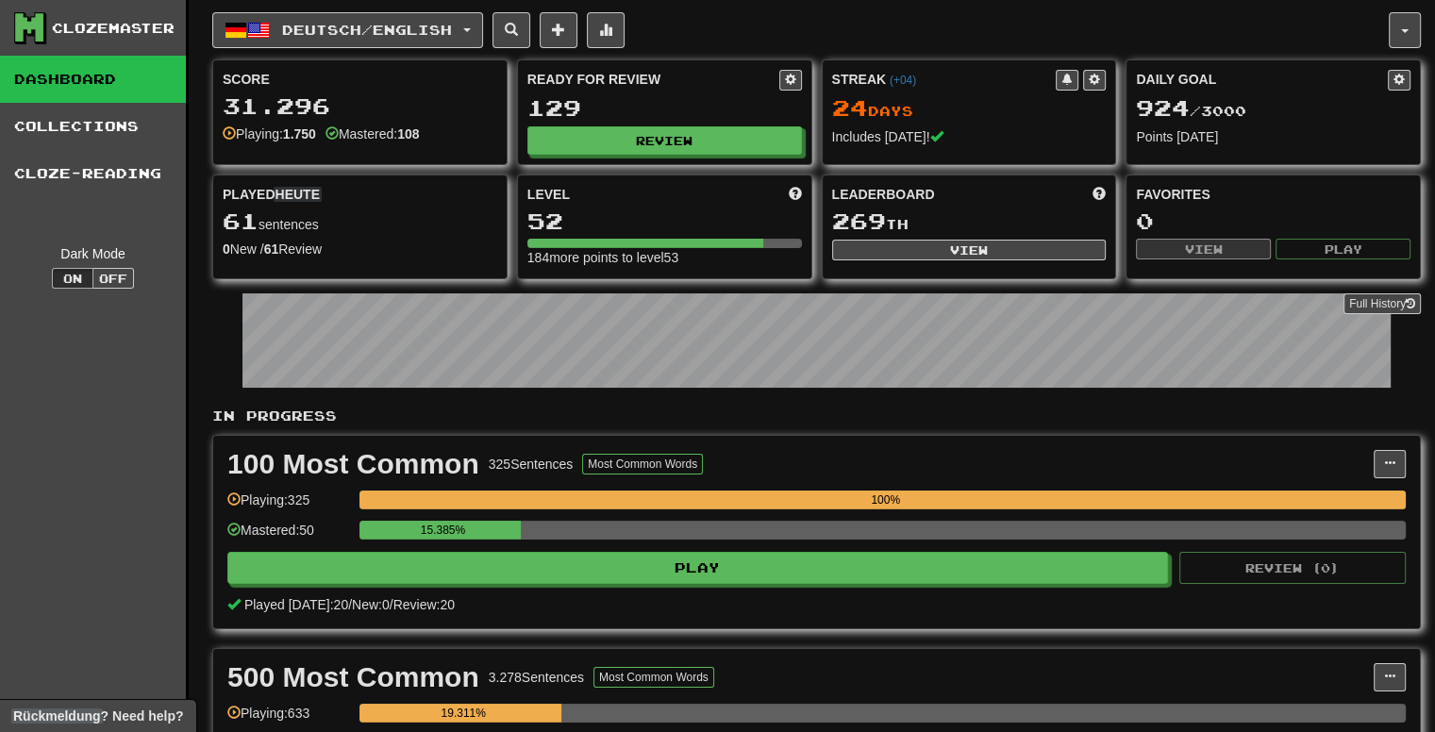
click at [593, 124] on div "Ready for Review 129 Review" at bounding box center [664, 112] width 293 height 104
click at [603, 132] on button "Review" at bounding box center [665, 141] width 274 height 28
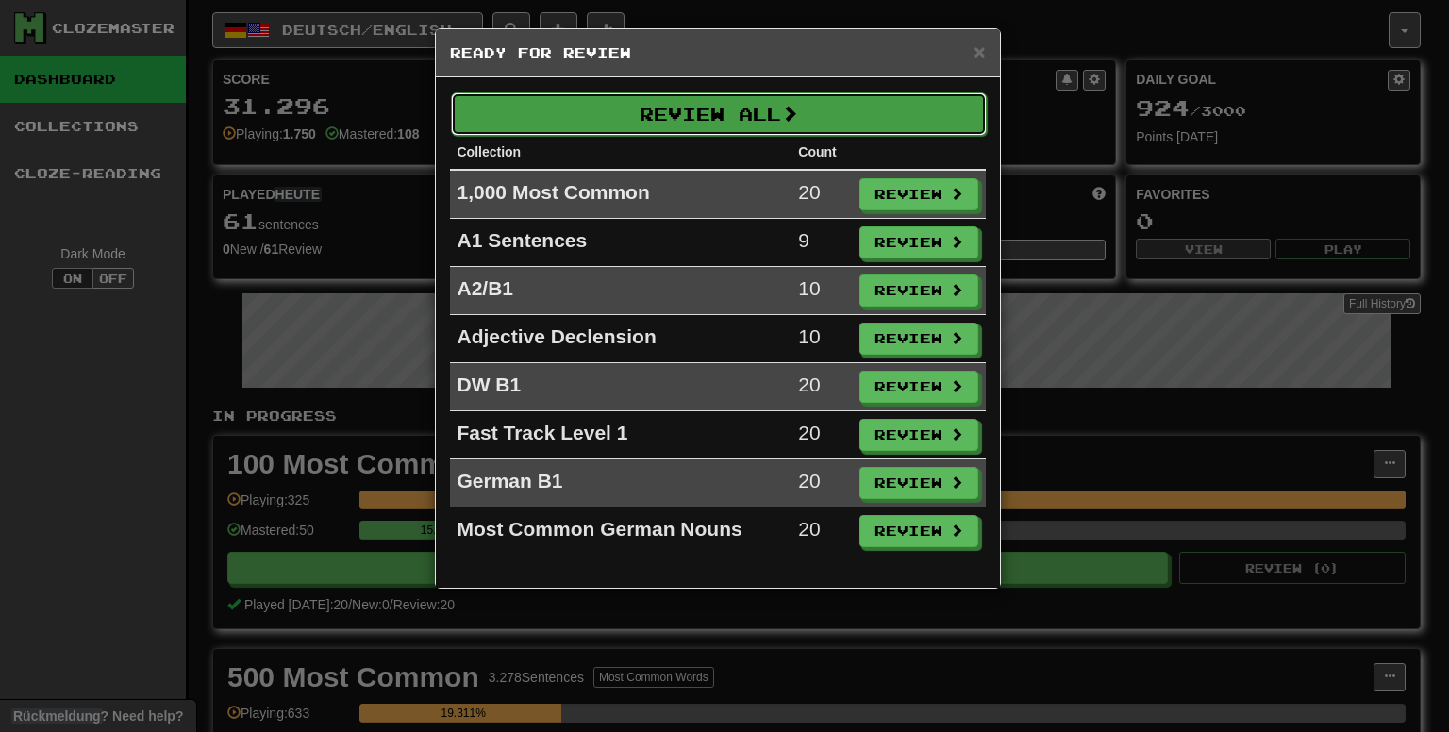
click at [887, 129] on button "Review All" at bounding box center [719, 113] width 536 height 43
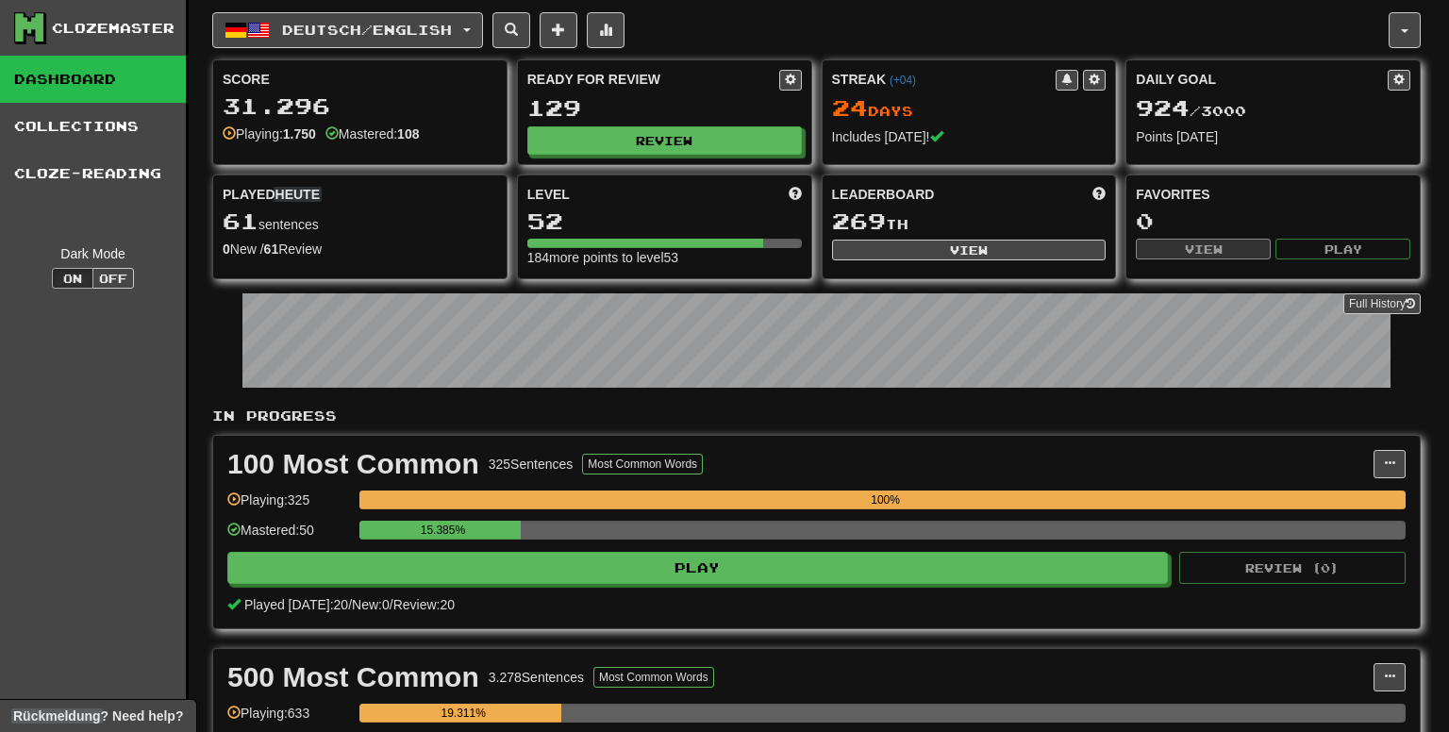
select select "***"
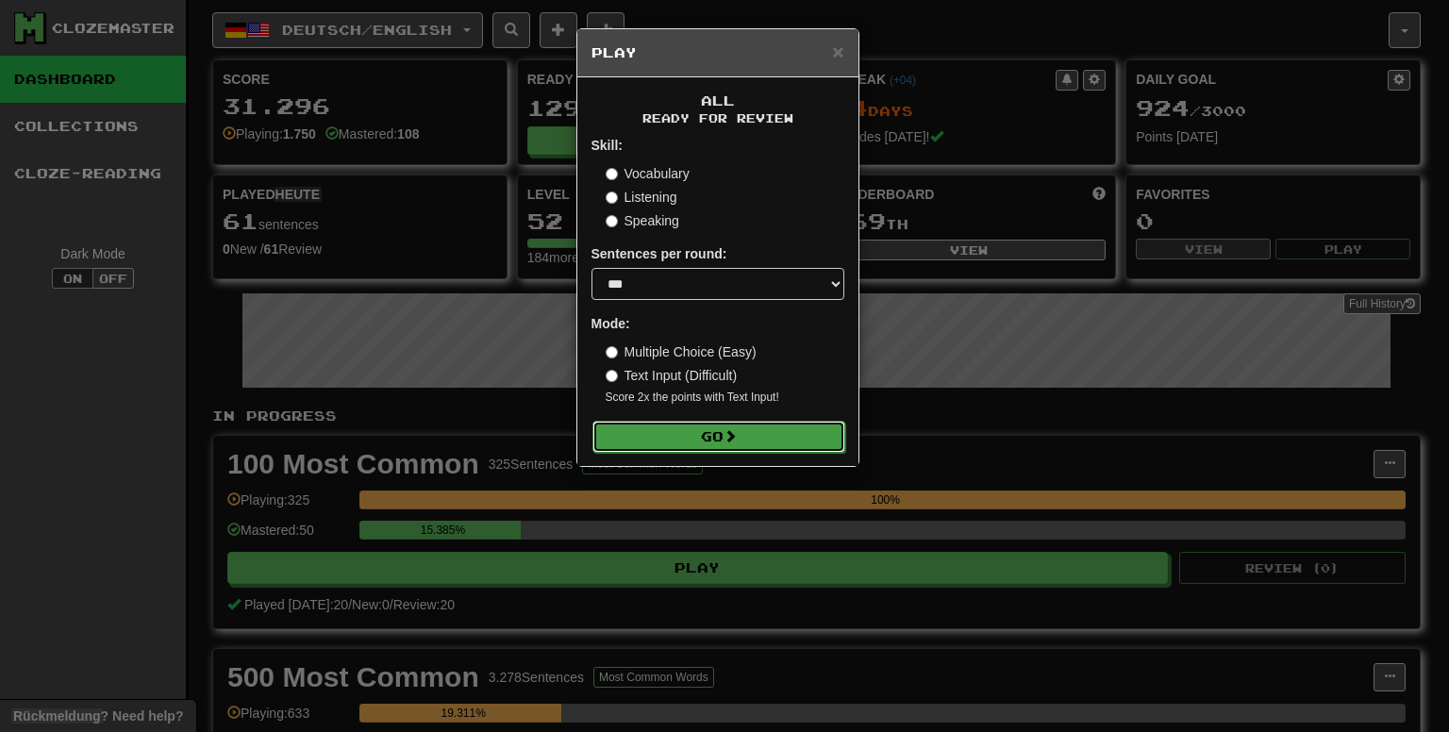
click at [788, 432] on button "Go" at bounding box center [718, 437] width 253 height 32
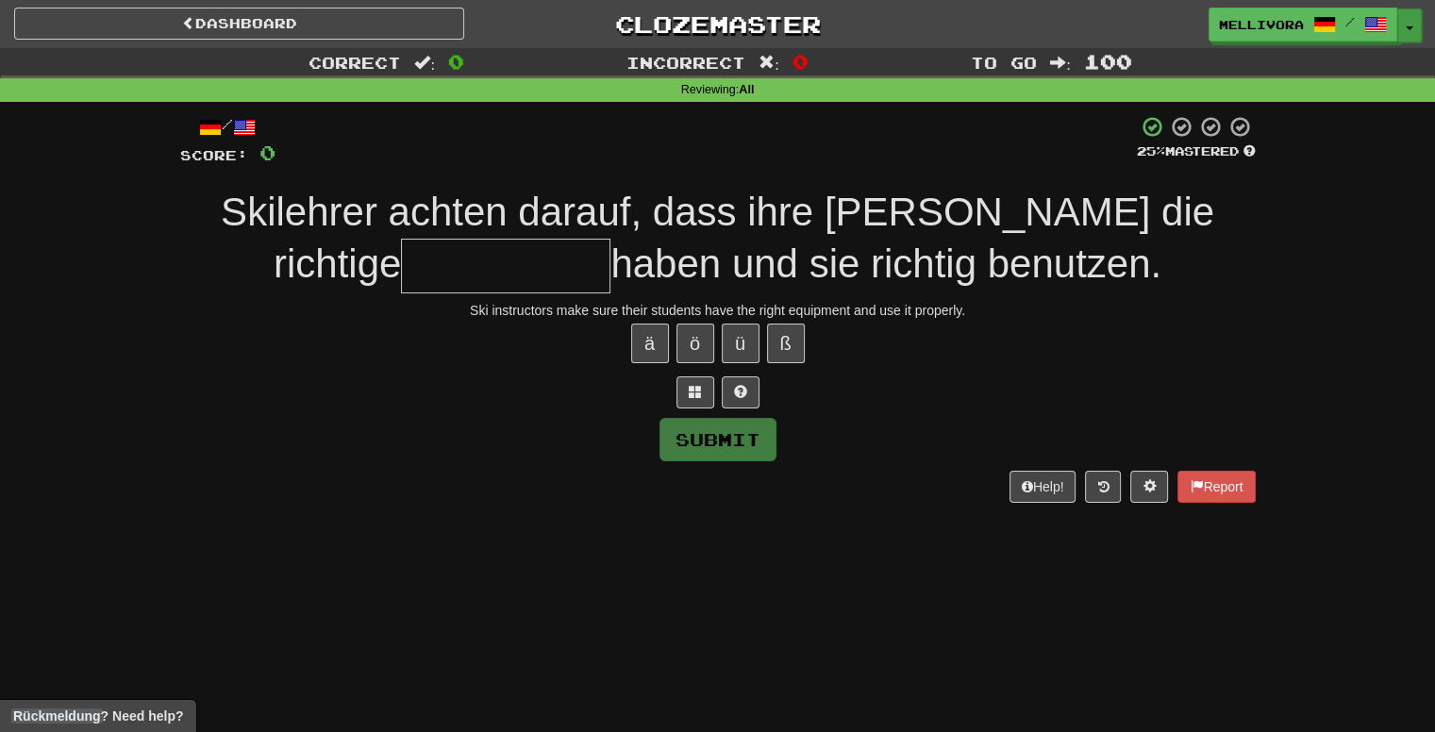
click at [1407, 20] on button "Toggle Dropdown" at bounding box center [1409, 25] width 25 height 34
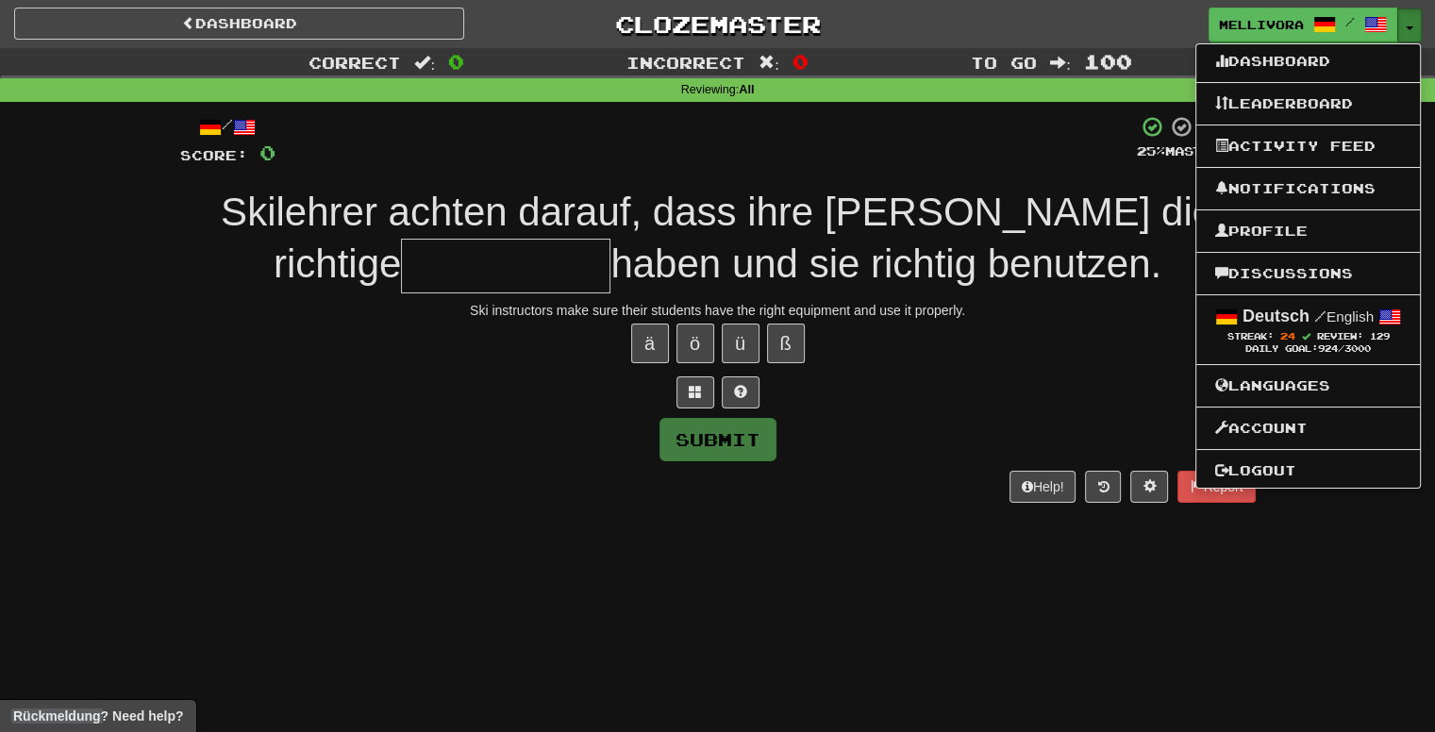
click at [1407, 20] on button "Toggle Dropdown" at bounding box center [1409, 25] width 25 height 34
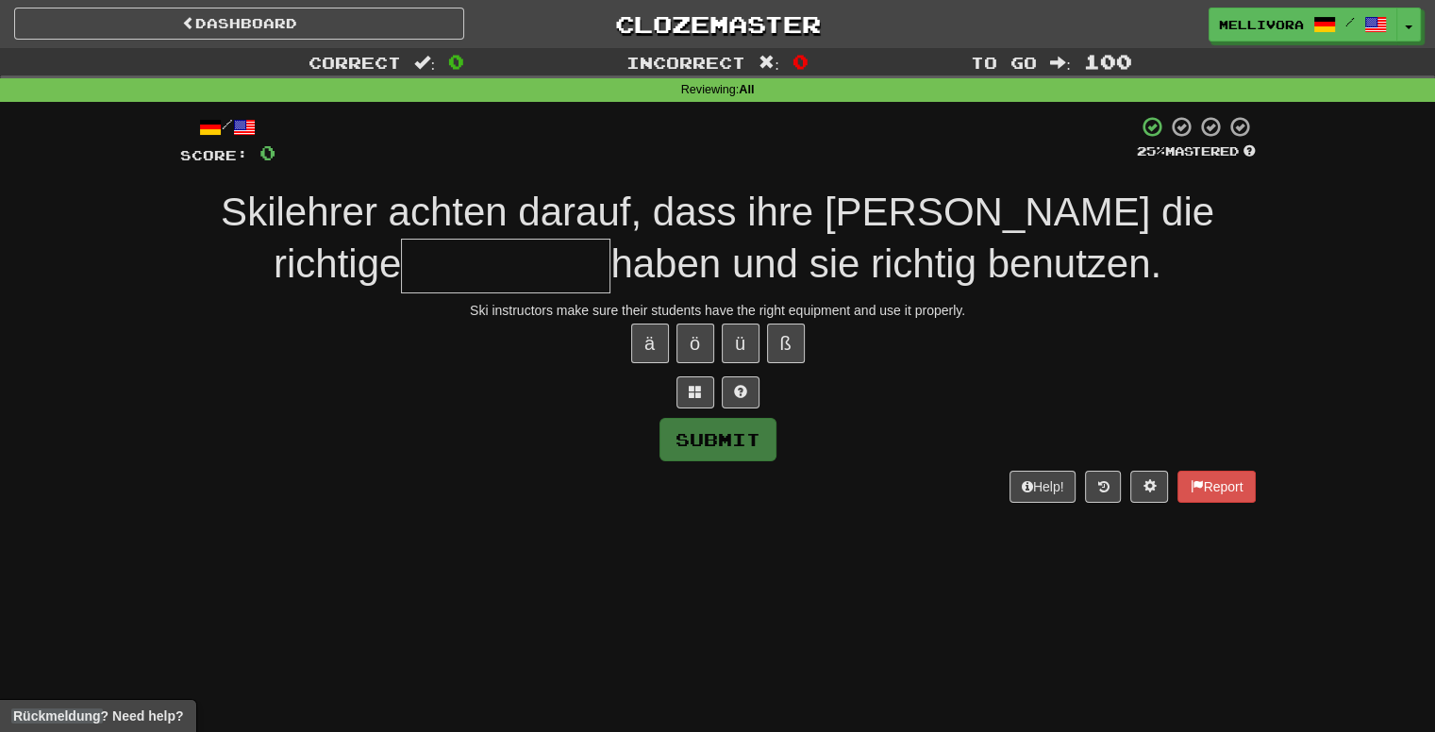
click at [401, 246] on input "text" at bounding box center [505, 267] width 209 height 56
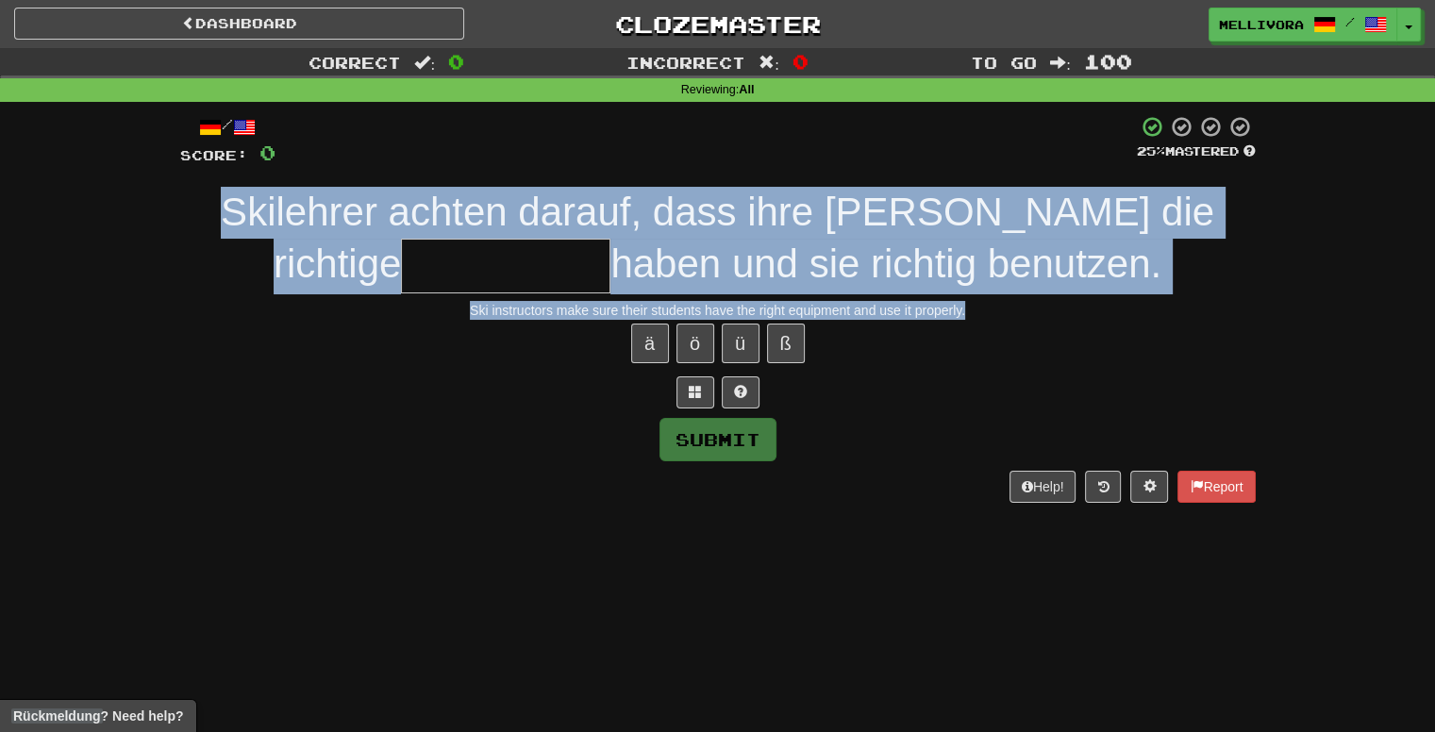
drag, startPoint x: 1079, startPoint y: 273, endPoint x: 121, endPoint y: 204, distance: 960.7
click at [121, 204] on div "Correct : 0 Incorrect : 0 To go : 100 Reviewing : All / Score: 0 25 % Mastered …" at bounding box center [717, 288] width 1435 height 481
drag, startPoint x: 121, startPoint y: 204, endPoint x: 1264, endPoint y: 337, distance: 1150.8
click at [1264, 337] on div "Correct : 0 Incorrect : 0 To go : 100 Reviewing : All / Score: 0 25 % Mastered …" at bounding box center [717, 288] width 1435 height 481
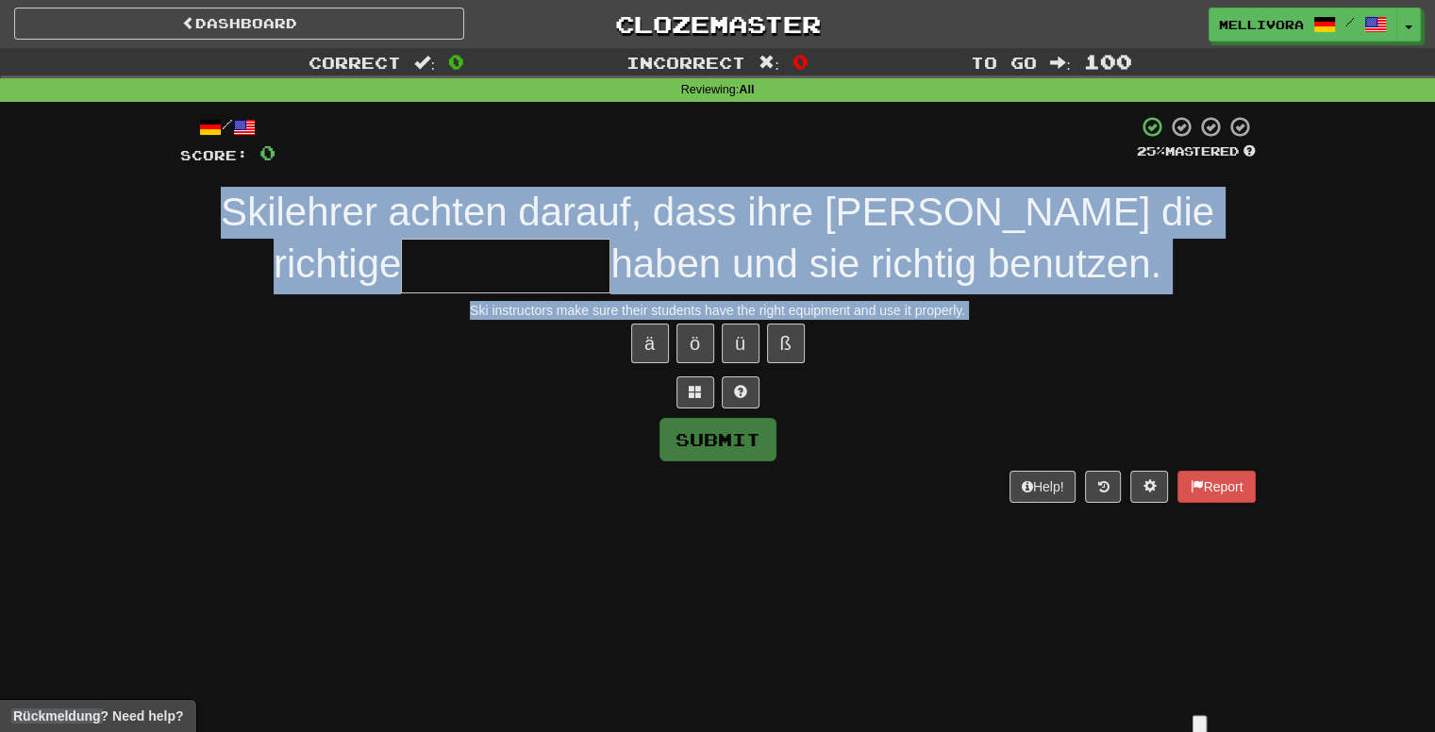
click at [1230, 351] on div "ä ö ü ß" at bounding box center [717, 343] width 1075 height 47
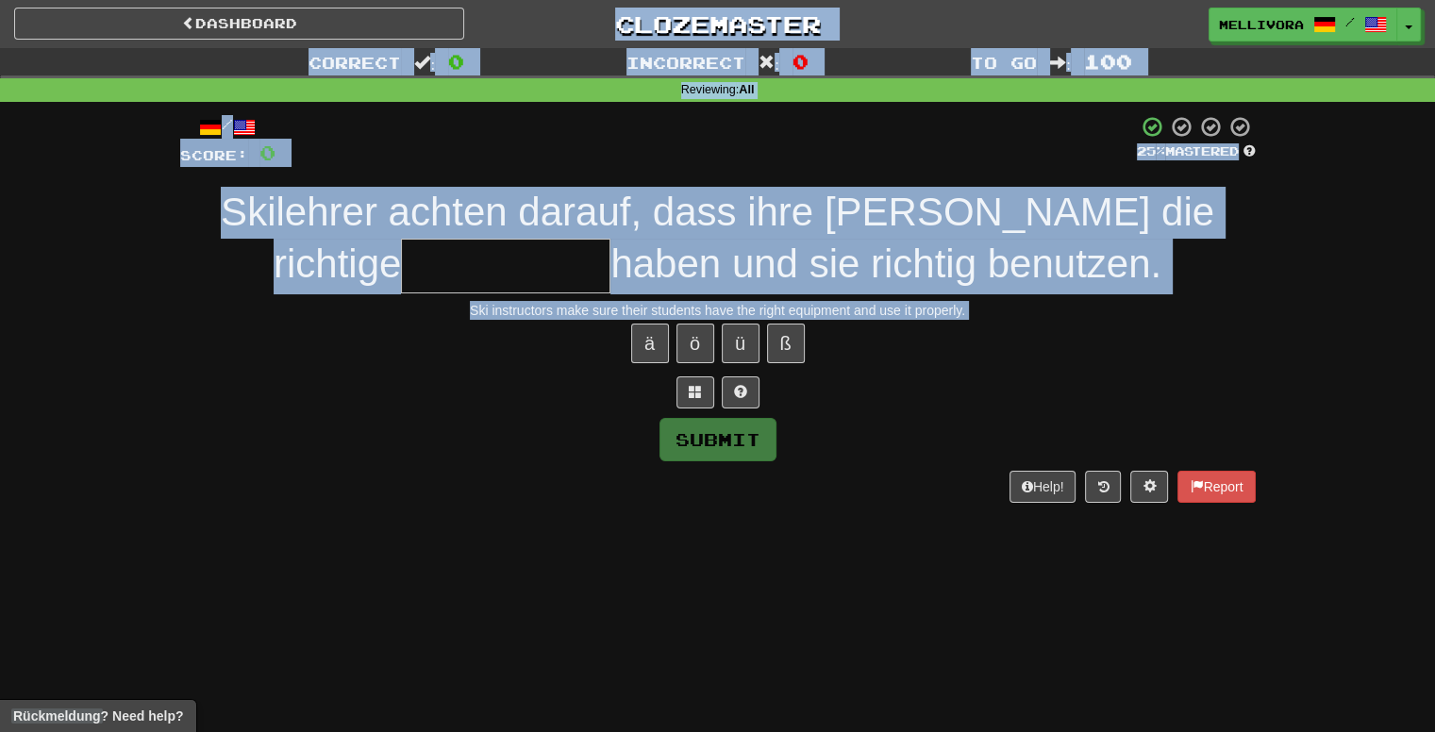
drag, startPoint x: 1390, startPoint y: 363, endPoint x: 0, endPoint y: -69, distance: 1455.8
click at [0, 0] on html "Dashboard Clozemaster [GEOGRAPHIC_DATA] / Toggle Dropdown Dashboard Leaderboard…" at bounding box center [717, 701] width 1435 height 1402
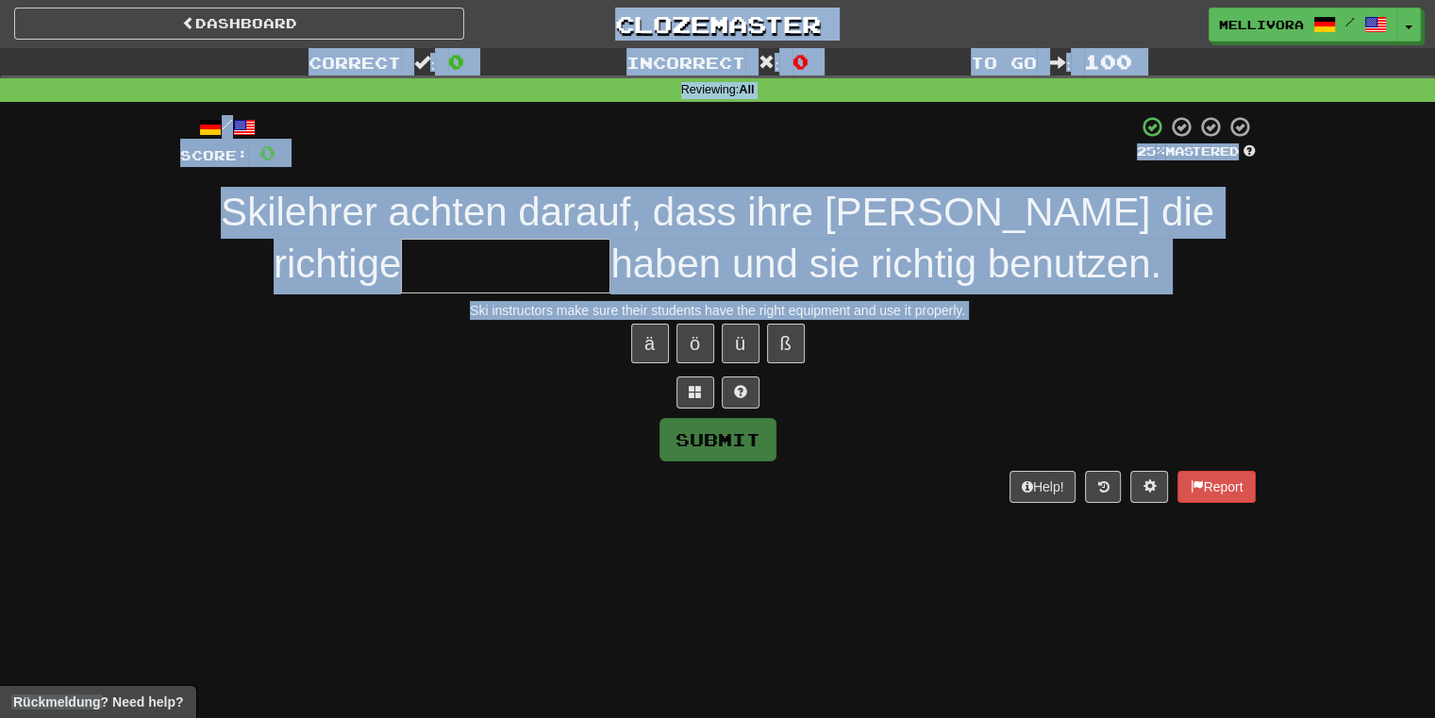
click at [84, 235] on div "Correct : 0 Incorrect : 0 To go : 100 Reviewing : All / Score: 0 25 % Mastered …" at bounding box center [717, 288] width 1435 height 481
